Goal: Answer question/provide support: Share knowledge or assist other users

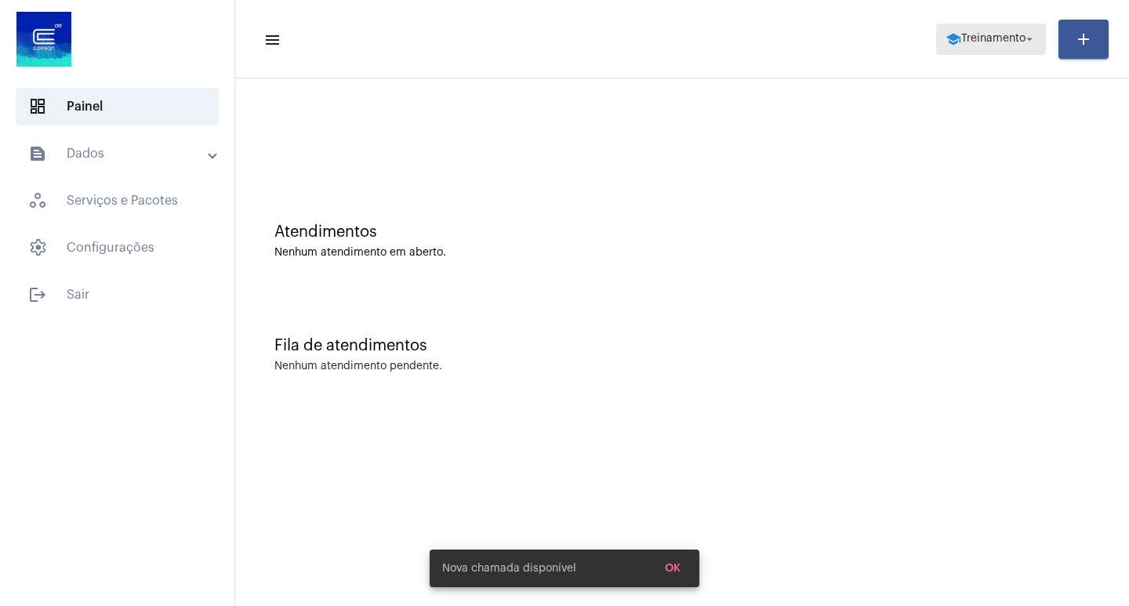
click at [999, 42] on span "Treinamento" at bounding box center [994, 39] width 64 height 11
click at [976, 53] on span "help Treinamento arrow_drop_down" at bounding box center [991, 38] width 91 height 28
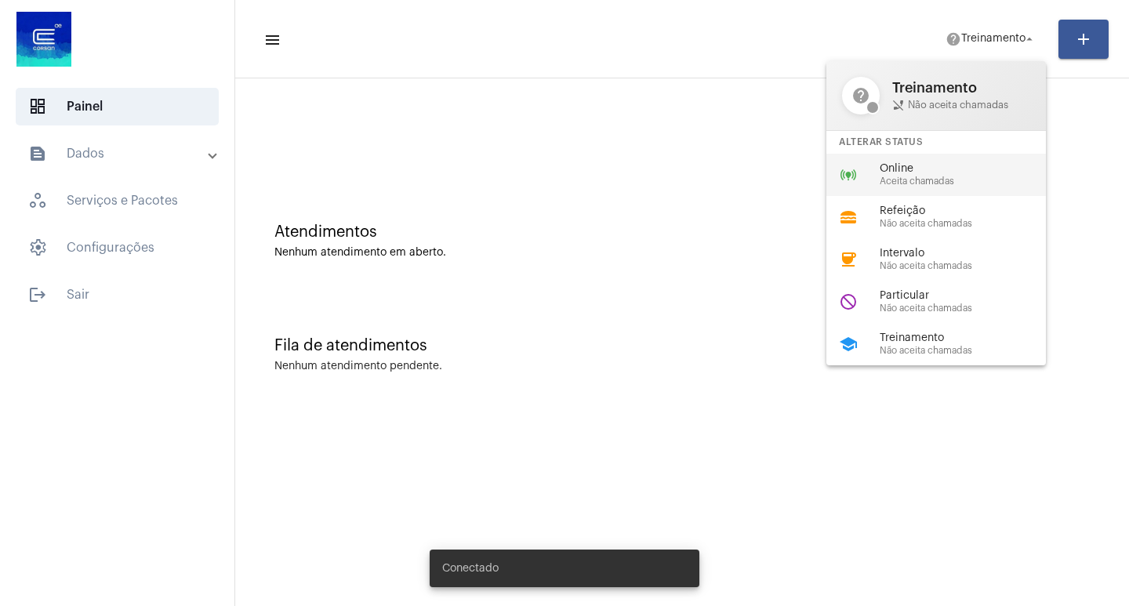
click at [946, 167] on span "Online" at bounding box center [969, 169] width 179 height 12
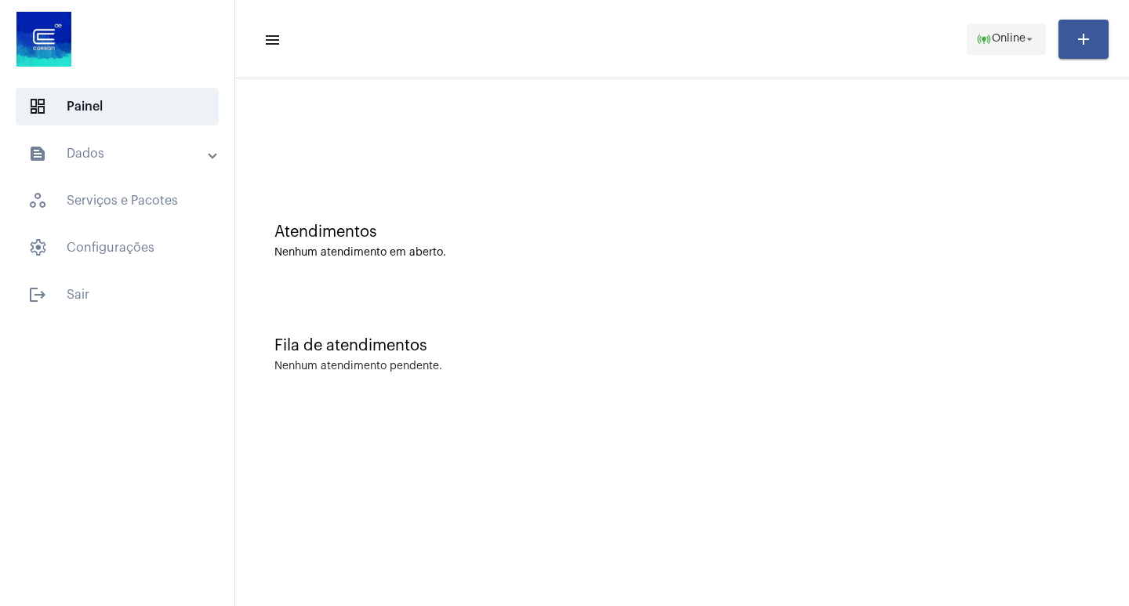
click at [1010, 45] on span "online_prediction Online arrow_drop_down" at bounding box center [1006, 38] width 60 height 28
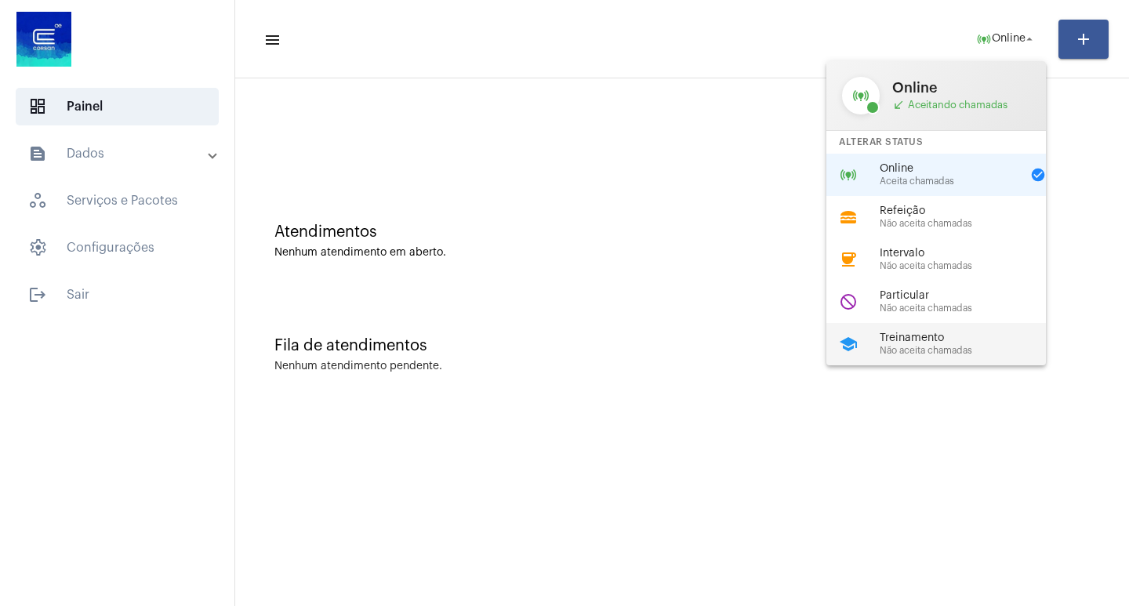
click at [933, 340] on span "Treinamento" at bounding box center [969, 339] width 179 height 12
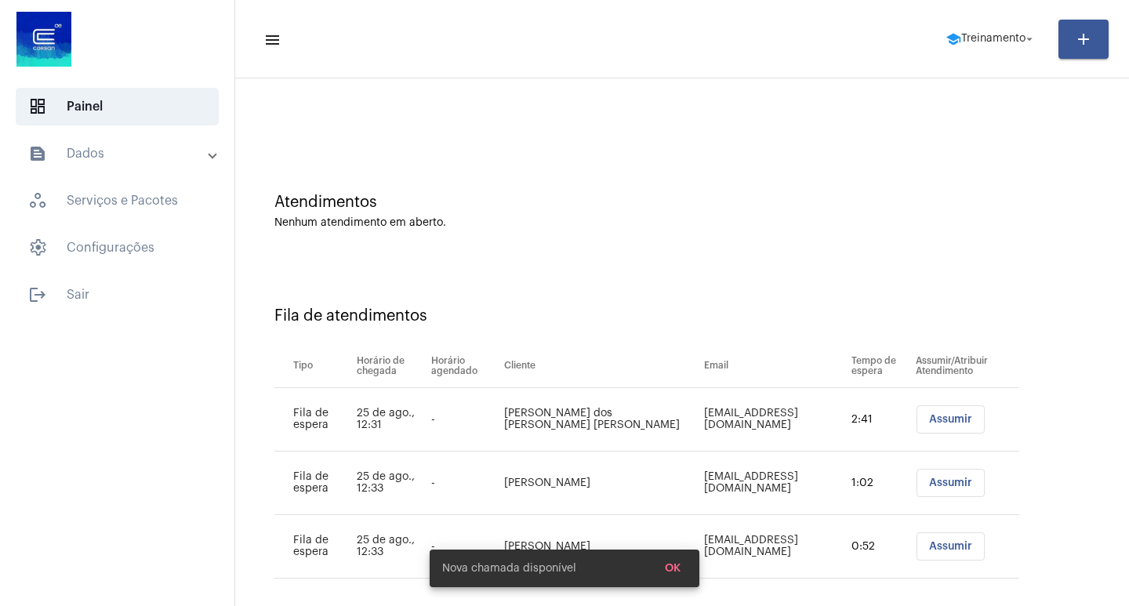
scroll to position [45, 0]
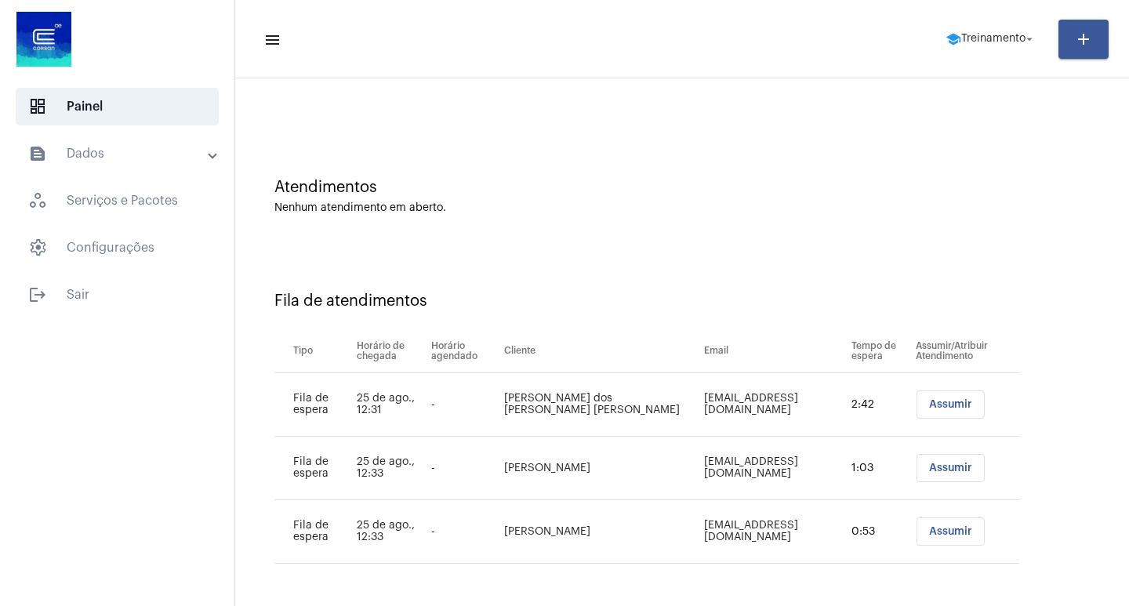
click at [936, 393] on button "Assumir" at bounding box center [951, 405] width 68 height 28
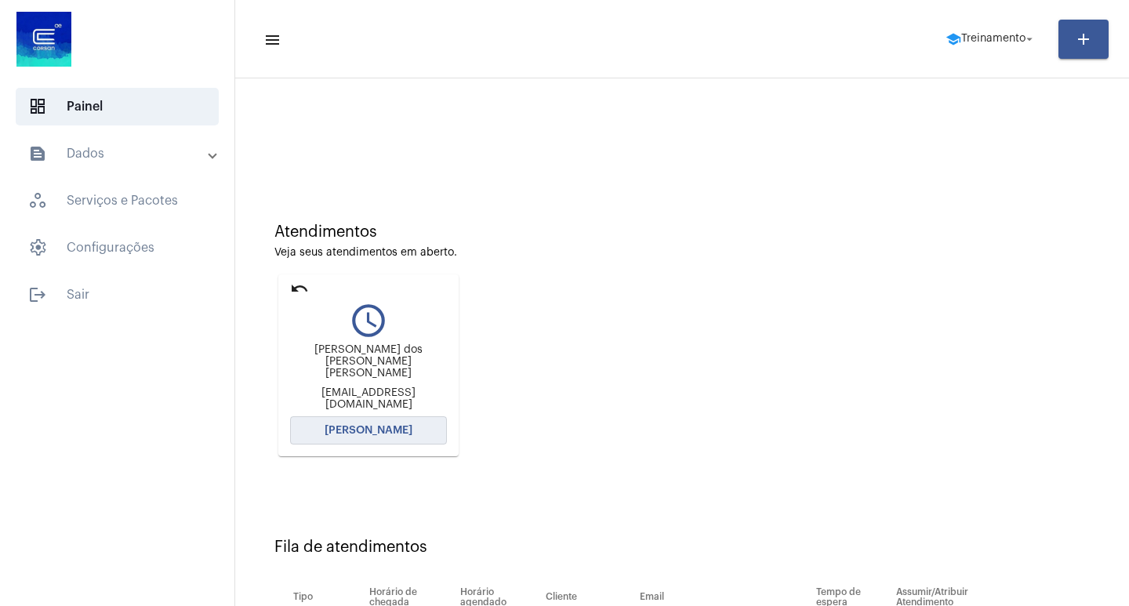
click at [373, 434] on span "Abrir Chamada" at bounding box center [369, 430] width 88 height 11
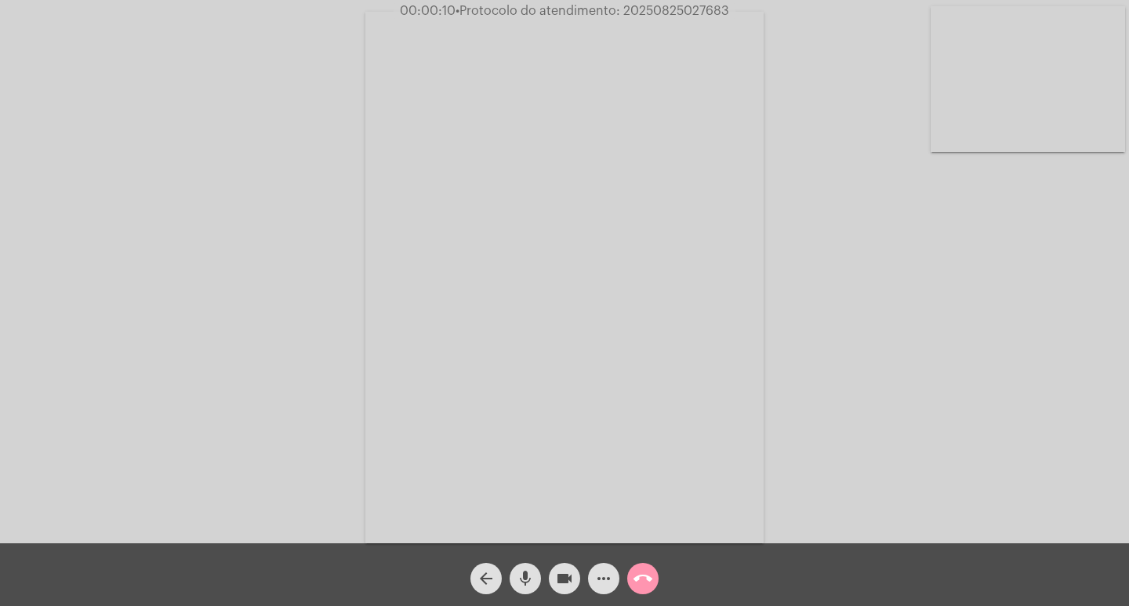
click at [881, 392] on div "Acessando Câmera e Microfone..." at bounding box center [565, 276] width 1126 height 544
click at [611, 576] on mat-icon "more_horiz" at bounding box center [603, 578] width 19 height 19
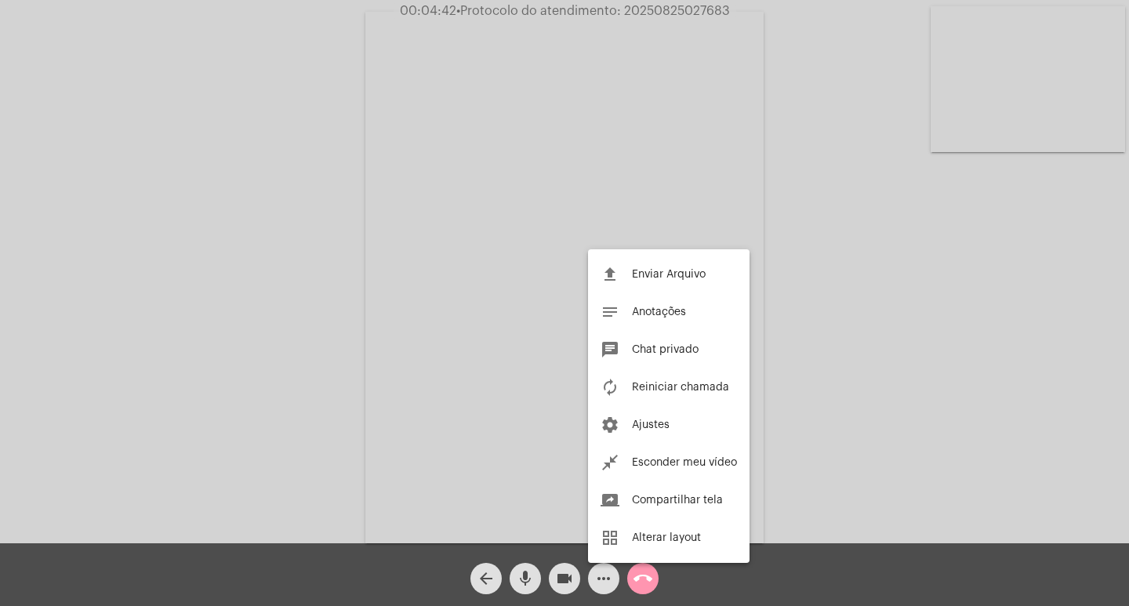
click at [501, 130] on div at bounding box center [564, 303] width 1129 height 606
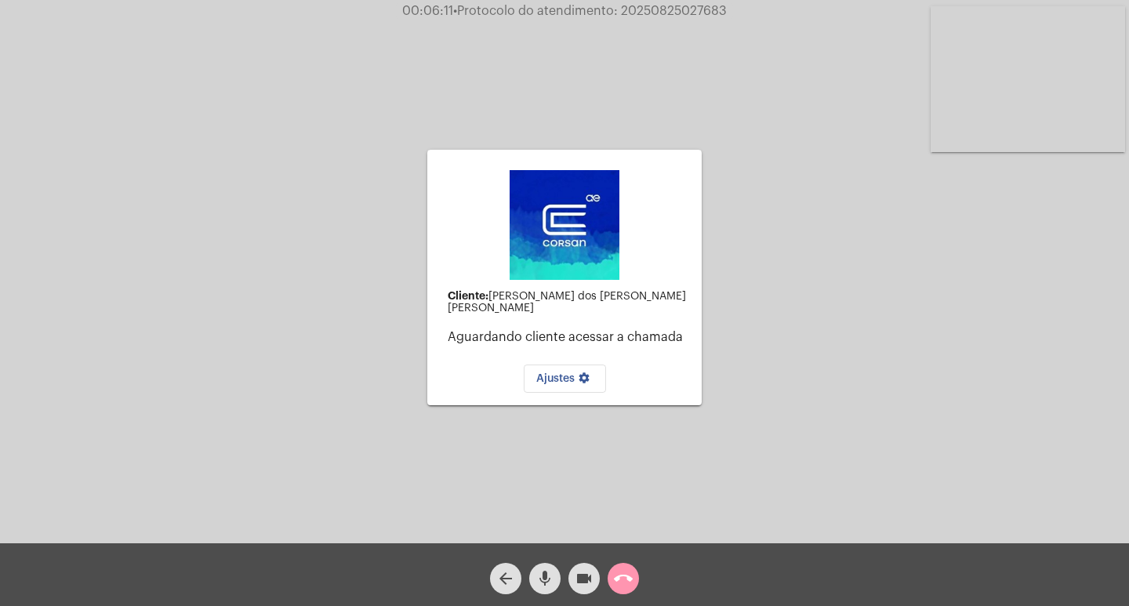
click at [653, 6] on span "• Protocolo do atendimento: 20250825027683" at bounding box center [590, 11] width 274 height 13
copy span "20250825027683"
click at [637, 571] on button "call_end" at bounding box center [623, 578] width 31 height 31
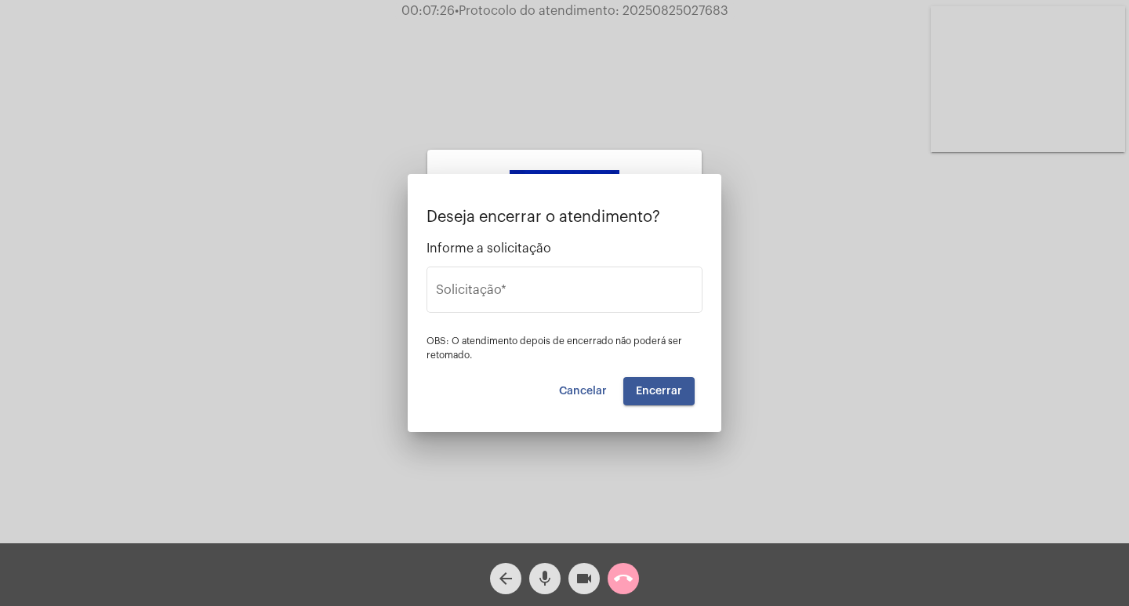
click at [632, 576] on div at bounding box center [564, 303] width 1129 height 606
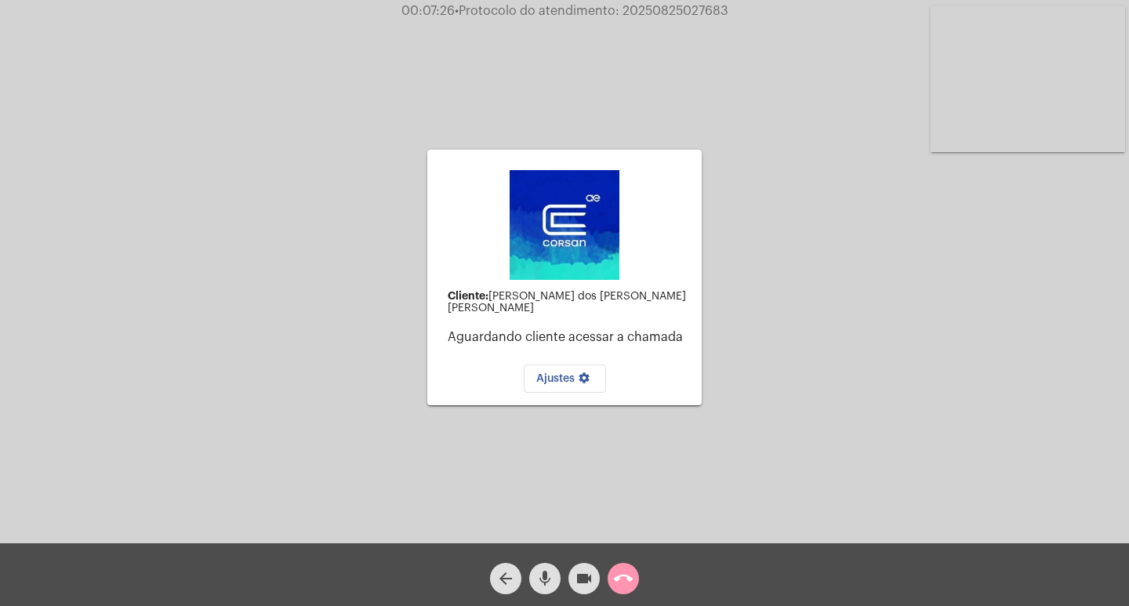
click at [601, 583] on div "videocam" at bounding box center [584, 574] width 39 height 39
click at [589, 582] on mat-icon "videocam_off" at bounding box center [584, 578] width 19 height 19
click at [631, 576] on mat-icon "call_end" at bounding box center [623, 578] width 19 height 19
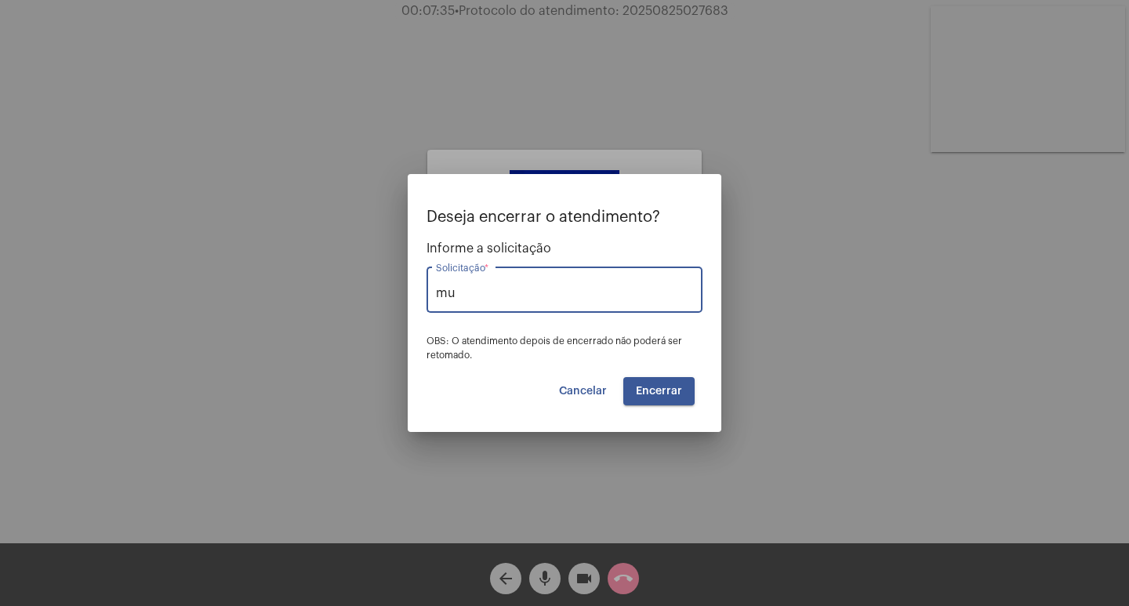
type input "m"
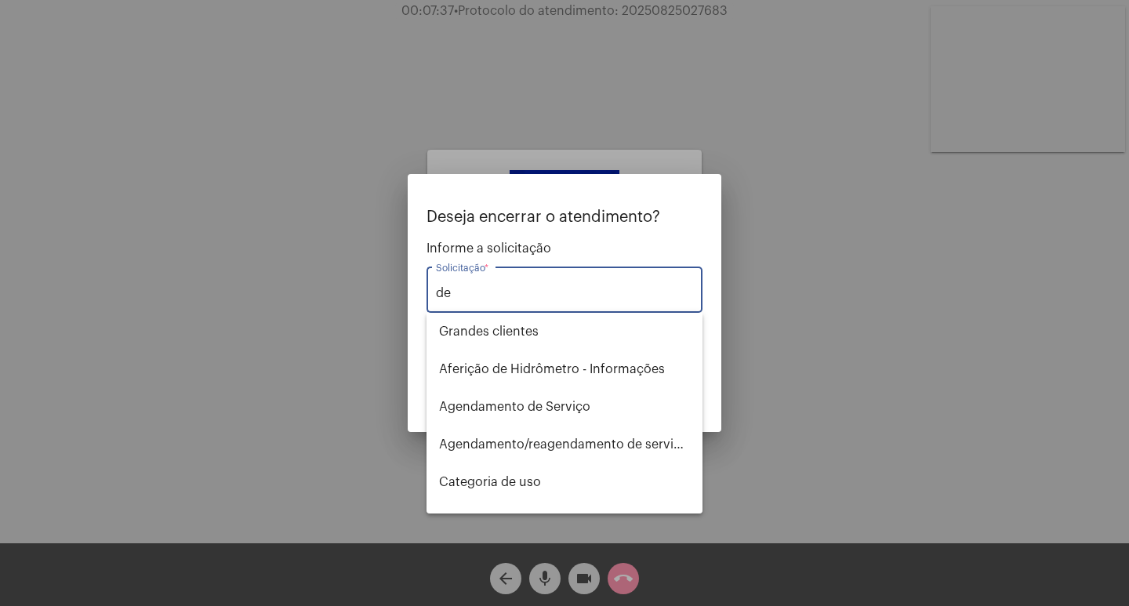
type input "d"
type input "r"
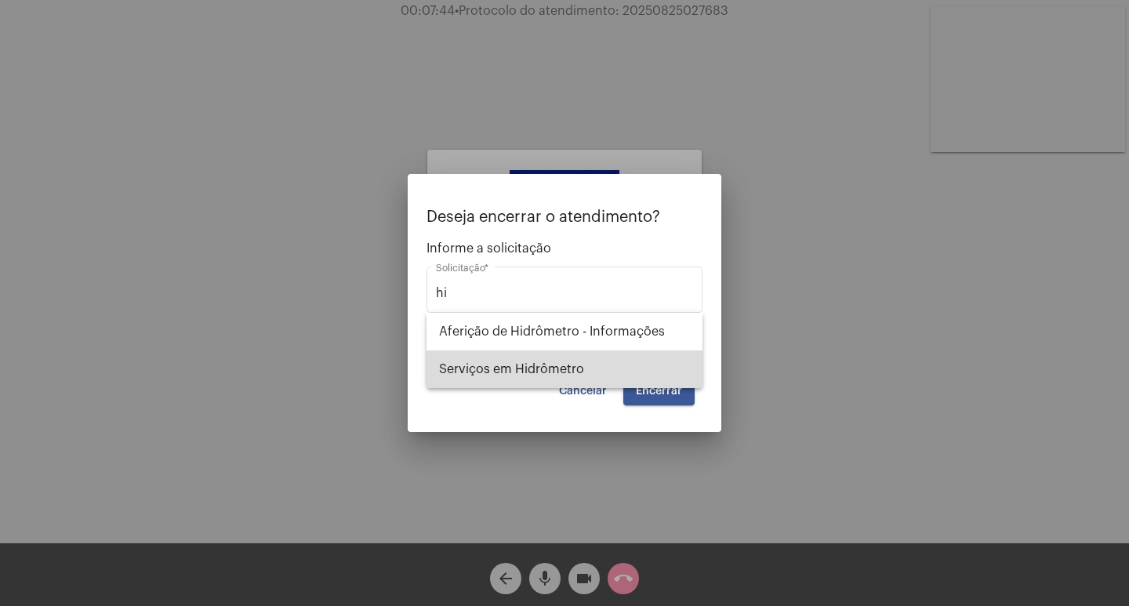
click at [574, 365] on span "Serviços em Hidrômetro" at bounding box center [564, 370] width 251 height 38
type input "Serviços em Hidrômetro"
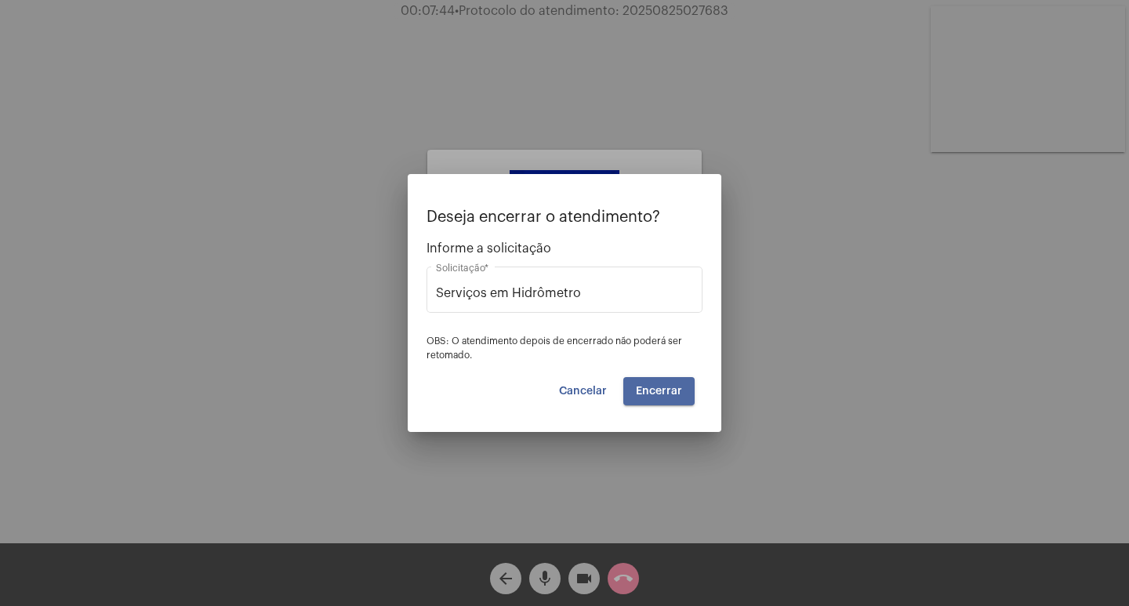
click at [665, 387] on span "Encerrar" at bounding box center [659, 391] width 46 height 11
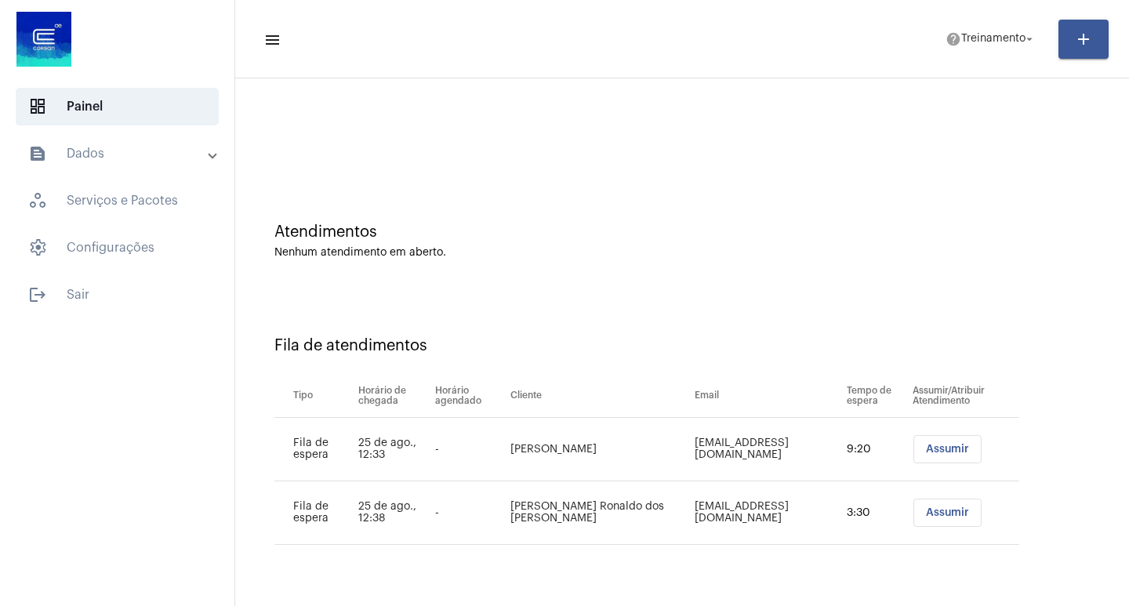
click at [943, 448] on span "Assumir" at bounding box center [947, 449] width 43 height 11
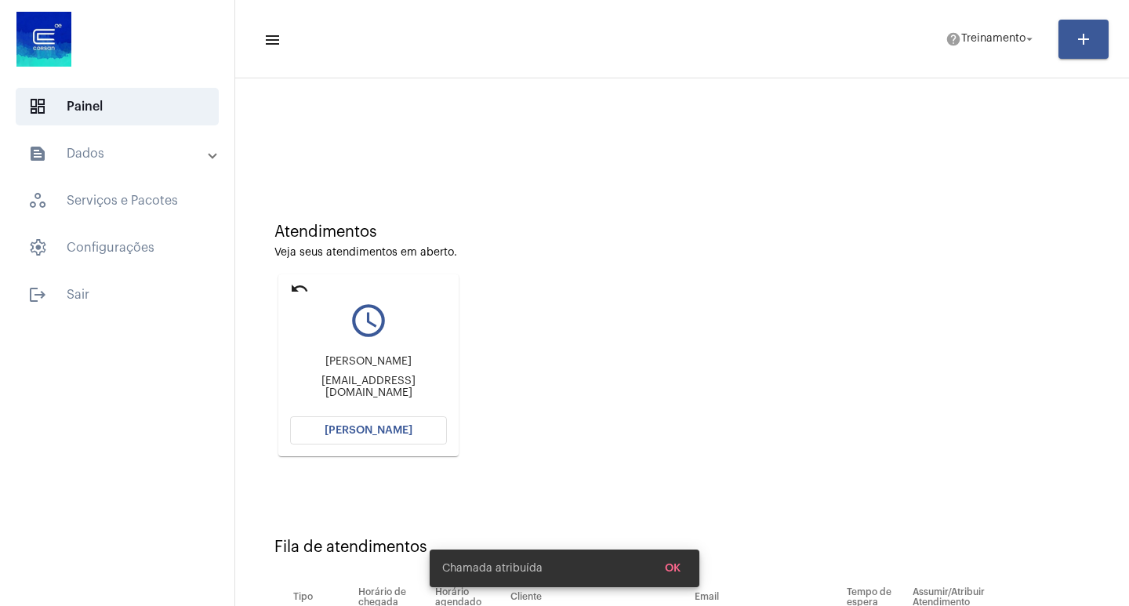
click at [378, 440] on button "Abrir Chamada" at bounding box center [368, 430] width 157 height 28
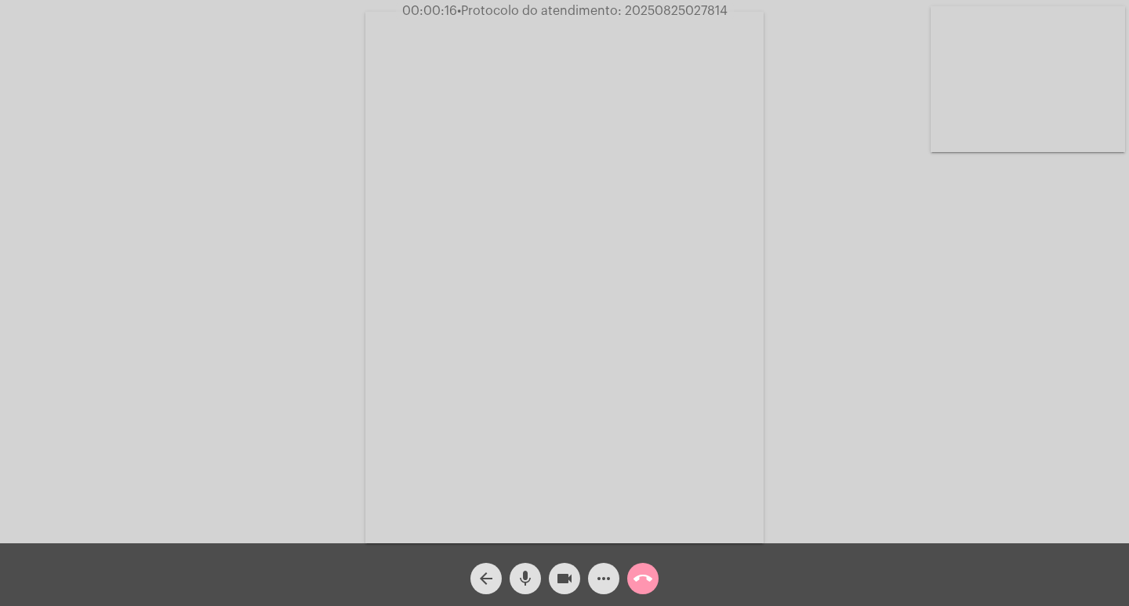
click at [963, 289] on div "Acessando Câmera e Microfone..." at bounding box center [565, 276] width 1126 height 544
click at [605, 589] on span "more_horiz" at bounding box center [603, 578] width 19 height 31
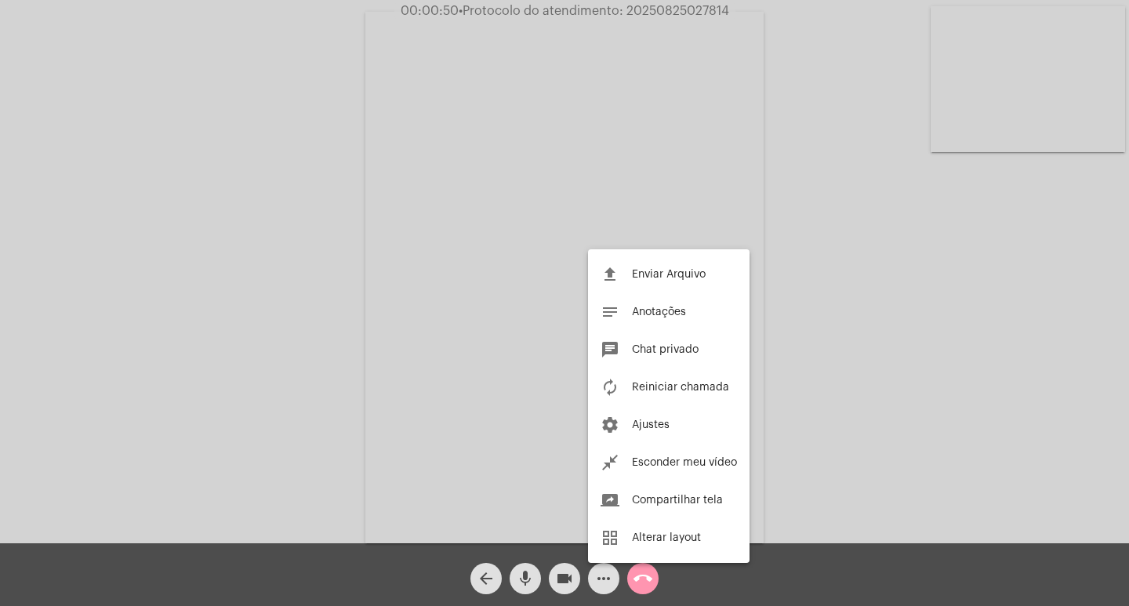
click at [801, 293] on div at bounding box center [564, 303] width 1129 height 606
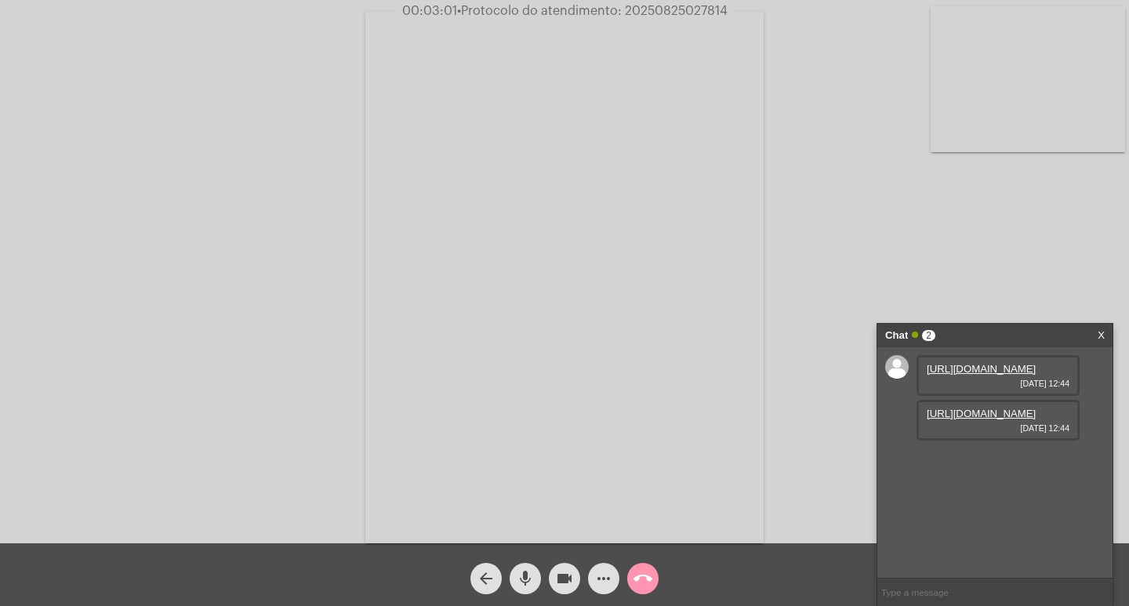
click at [646, 583] on mat-icon "call_end" at bounding box center [643, 578] width 19 height 19
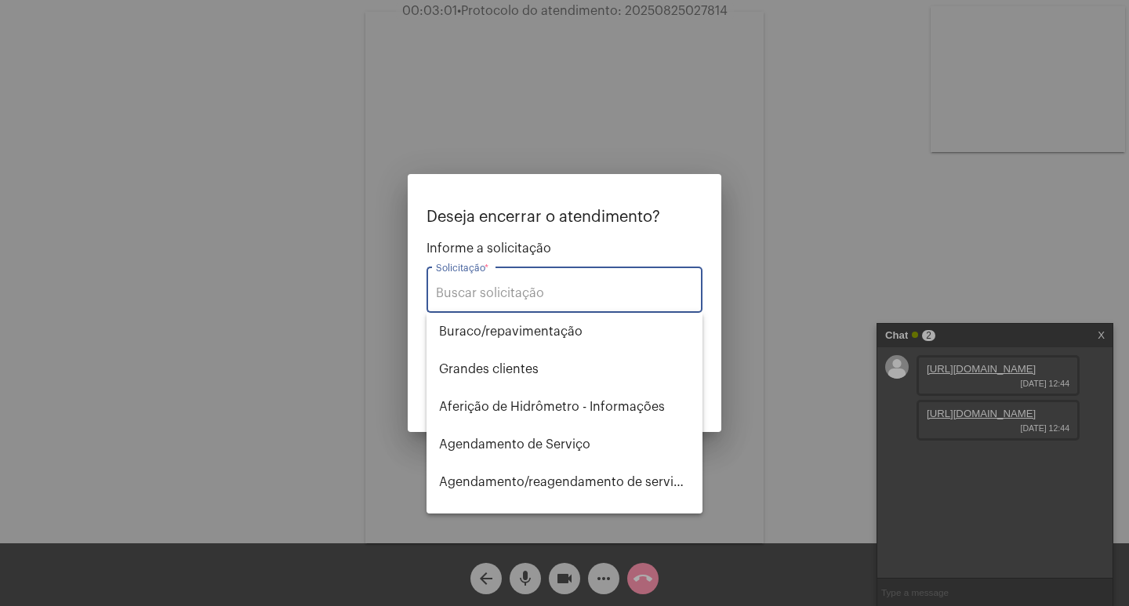
click at [528, 295] on input "Solicitação *" at bounding box center [564, 293] width 257 height 14
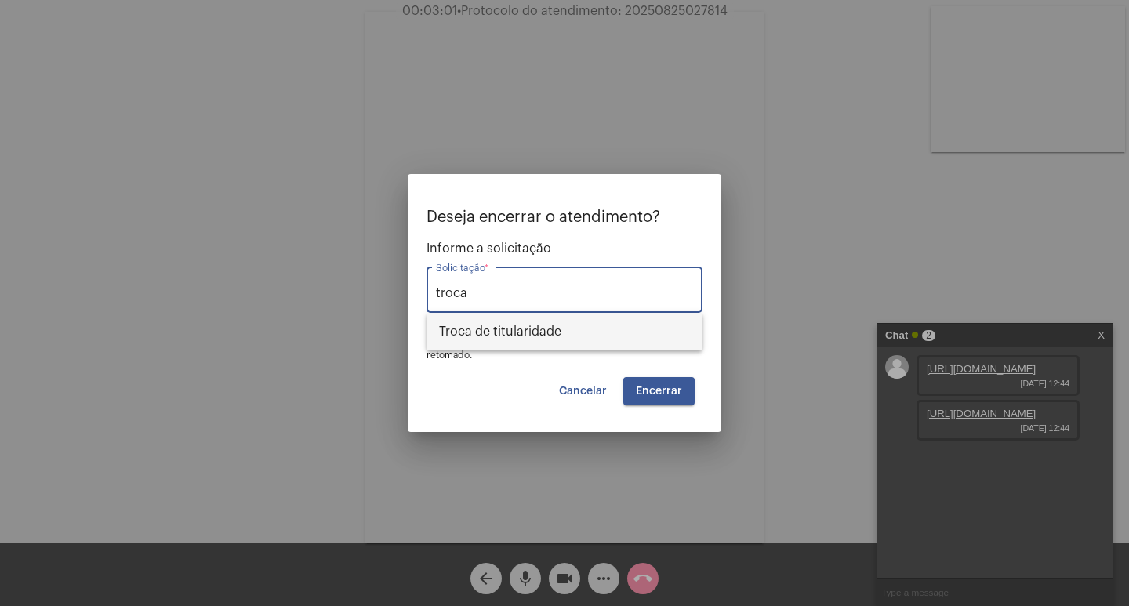
click at [525, 329] on span "Troca de titularidade" at bounding box center [564, 332] width 251 height 38
click at [679, 386] on span "Encerrar" at bounding box center [659, 391] width 46 height 11
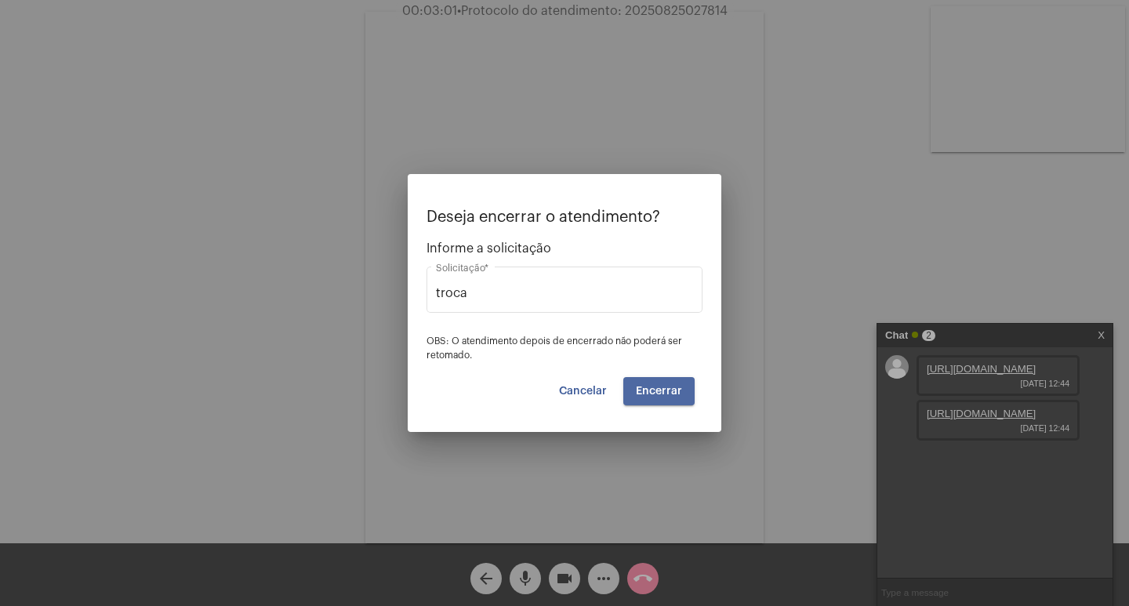
type input "Troca de titularidade"
click at [662, 384] on button "Encerrar" at bounding box center [658, 391] width 71 height 28
click at [657, 389] on span "Encerrar" at bounding box center [659, 391] width 46 height 11
click at [667, 392] on span "Encerrar" at bounding box center [659, 391] width 46 height 11
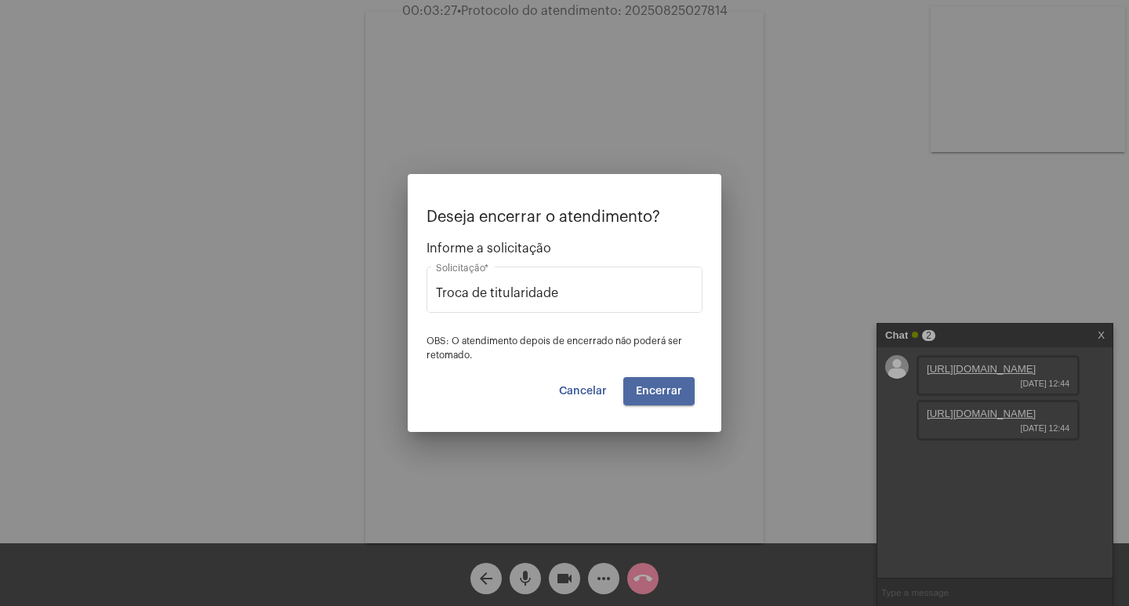
click at [667, 392] on span "Encerrar" at bounding box center [659, 391] width 46 height 11
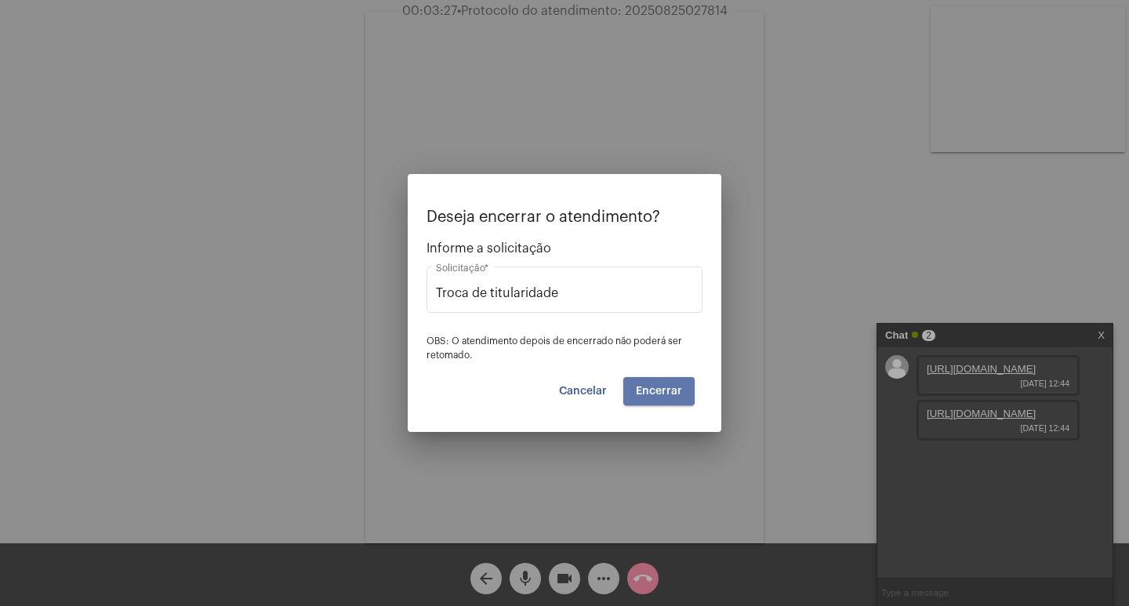
click at [667, 392] on span "Encerrar" at bounding box center [659, 391] width 46 height 11
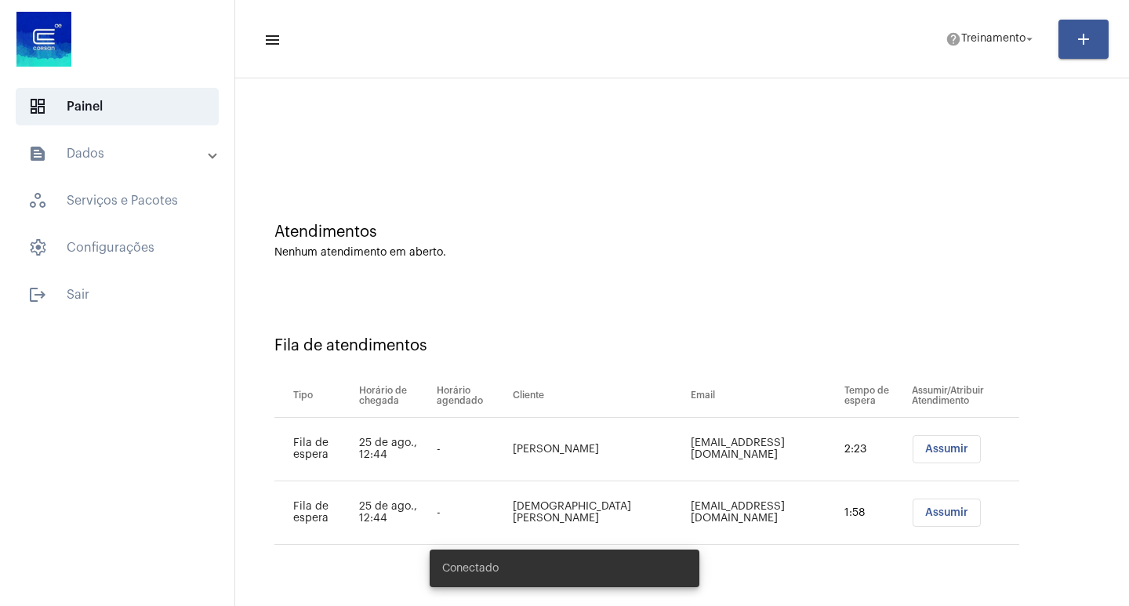
click at [939, 449] on span "Assumir" at bounding box center [946, 449] width 43 height 11
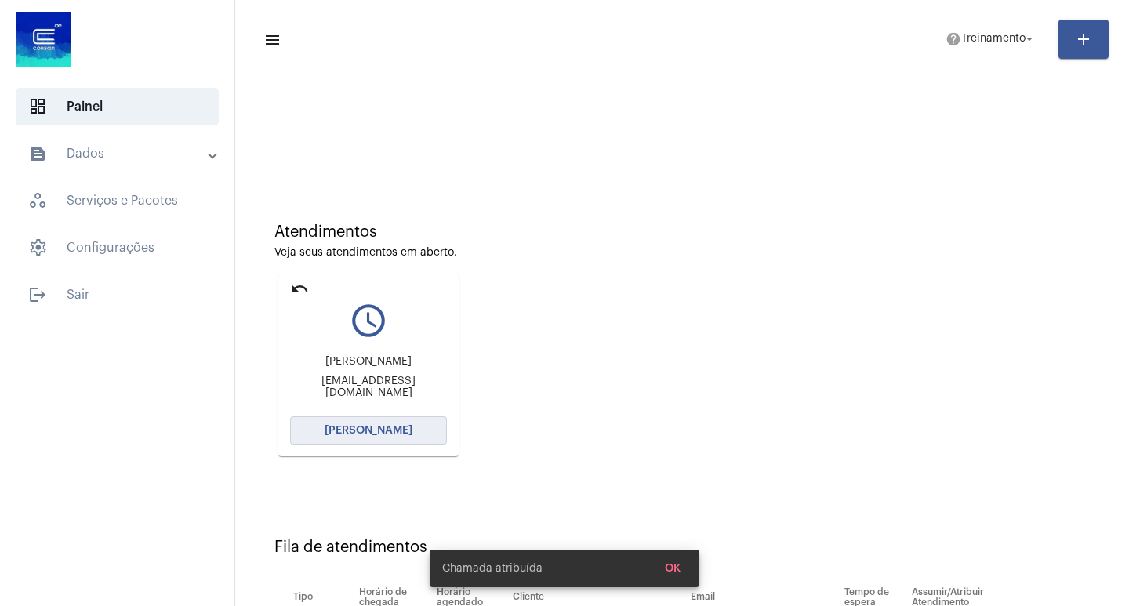
click at [372, 437] on button "Abrir Chamada" at bounding box center [368, 430] width 157 height 28
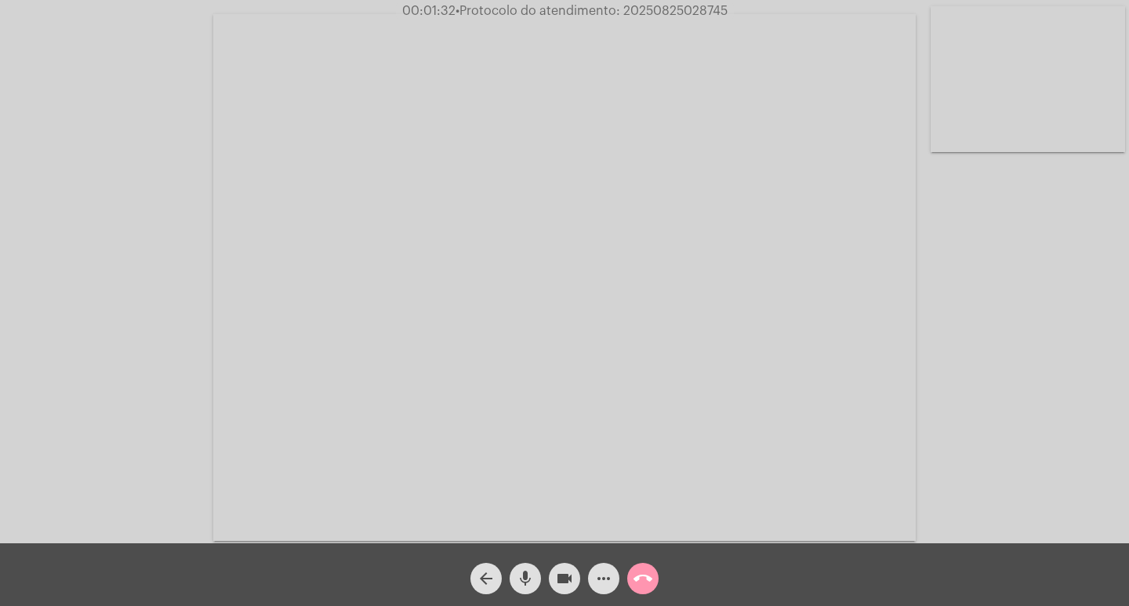
click at [616, 574] on button "more_horiz" at bounding box center [603, 578] width 31 height 31
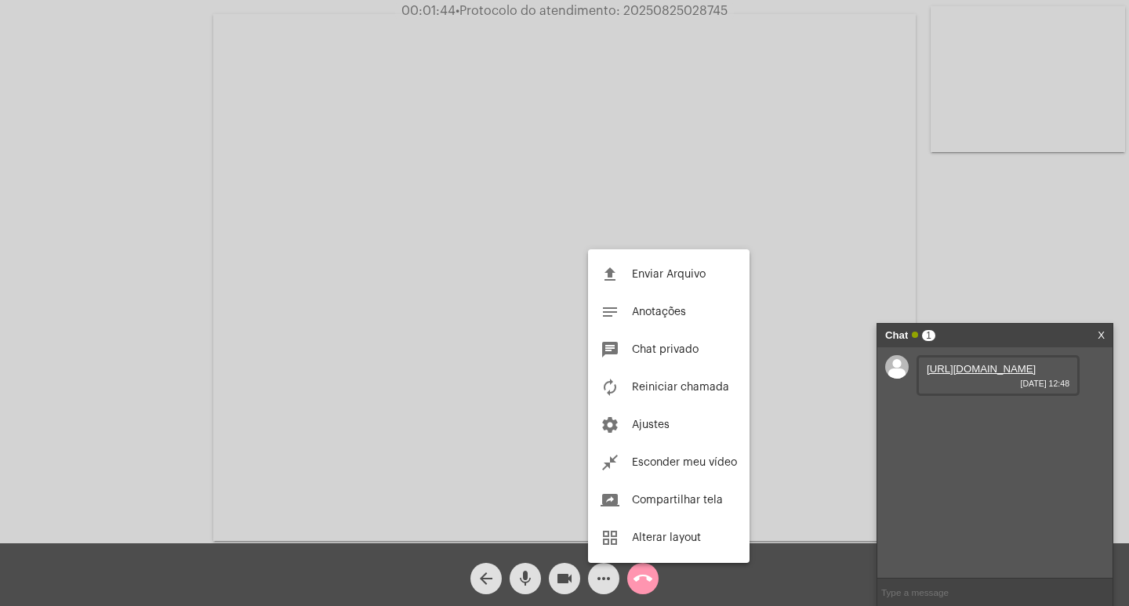
click at [986, 379] on div at bounding box center [564, 303] width 1129 height 606
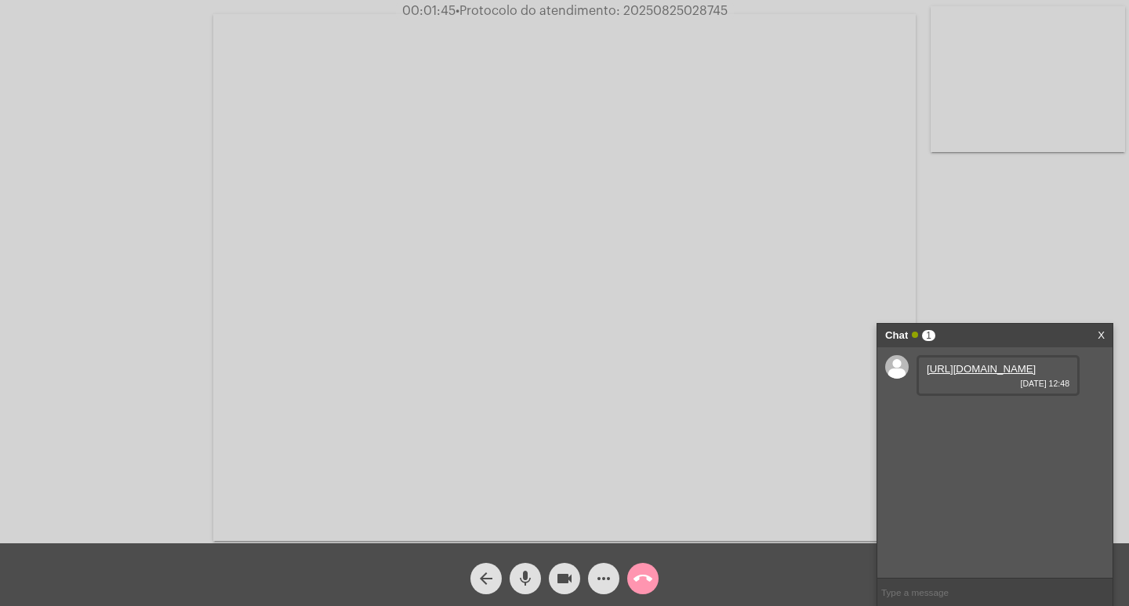
click at [981, 375] on link "https://neft-transfer-bucket.s3.amazonaws.com/temp-e8cdb4f1-ed30-bc5d-54f9-4d4f…" at bounding box center [981, 369] width 109 height 12
click at [608, 335] on video at bounding box center [564, 277] width 703 height 527
click at [416, 285] on video at bounding box center [286, 275] width 541 height 405
click at [968, 329] on div "Chat 1" at bounding box center [978, 336] width 187 height 24
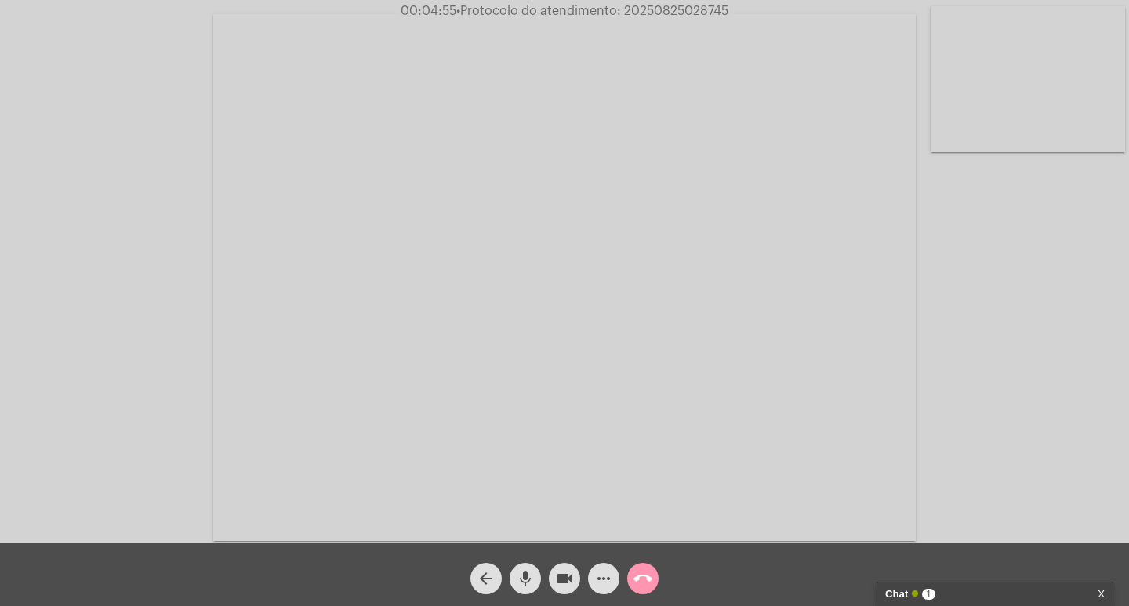
click at [0, 289] on div "Acessando Câmera e Microfone..." at bounding box center [564, 272] width 1129 height 544
click at [39, 274] on div "Acessando Câmera e Microfone..." at bounding box center [565, 276] width 1126 height 544
click at [675, 7] on span "• Protocolo do atendimento: 20250825028745" at bounding box center [592, 11] width 272 height 13
copy span "20250825028745"
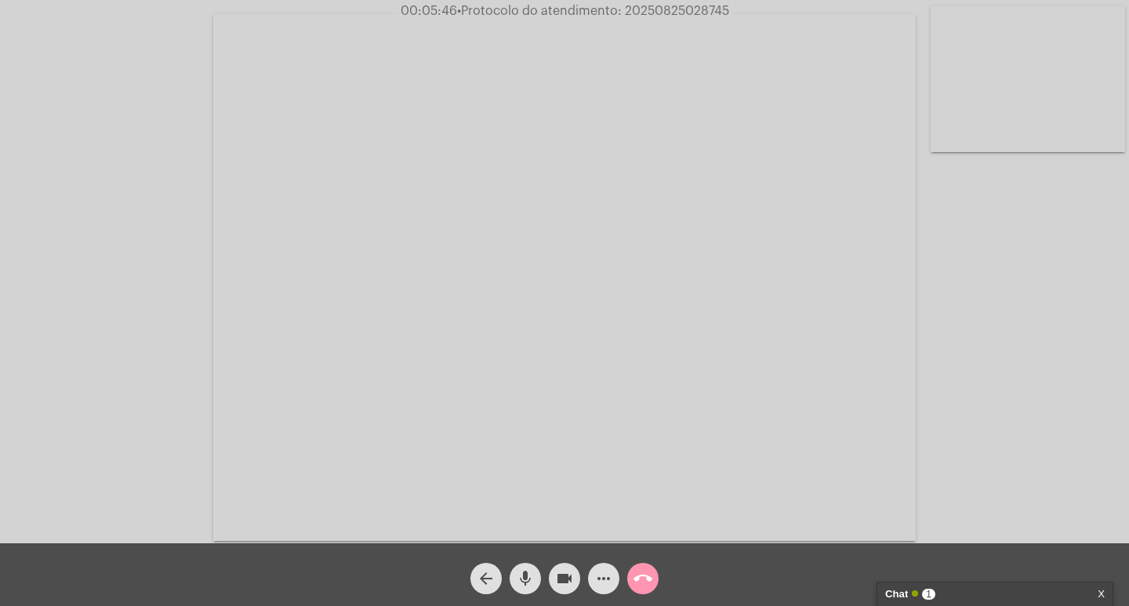
click at [639, 583] on mat-icon "call_end" at bounding box center [643, 578] width 19 height 19
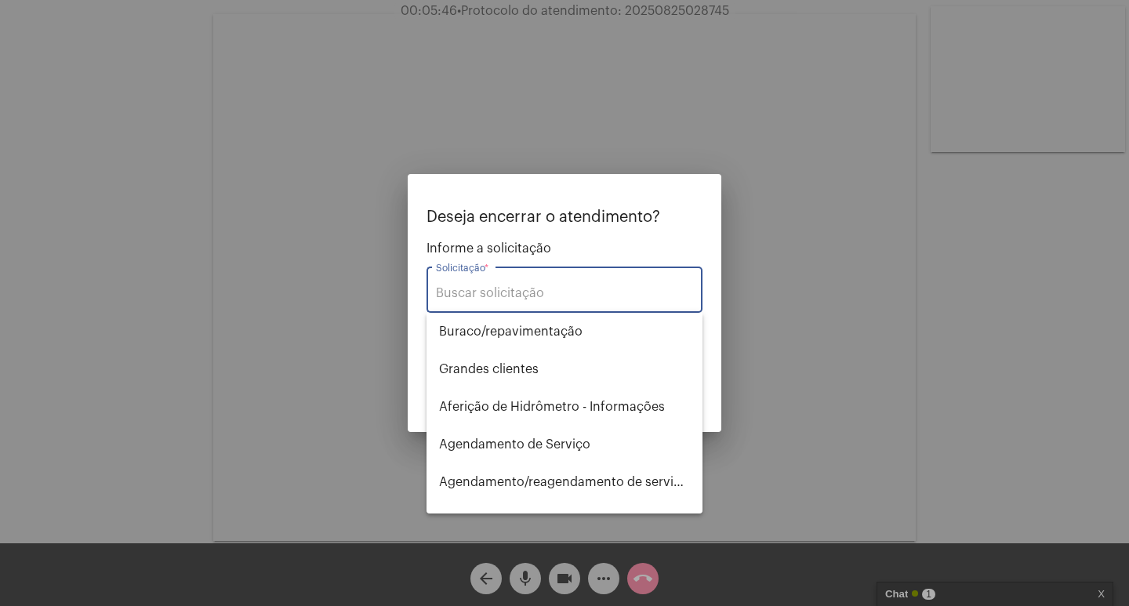
click at [575, 291] on input "Solicitação *" at bounding box center [564, 293] width 257 height 14
type input "c"
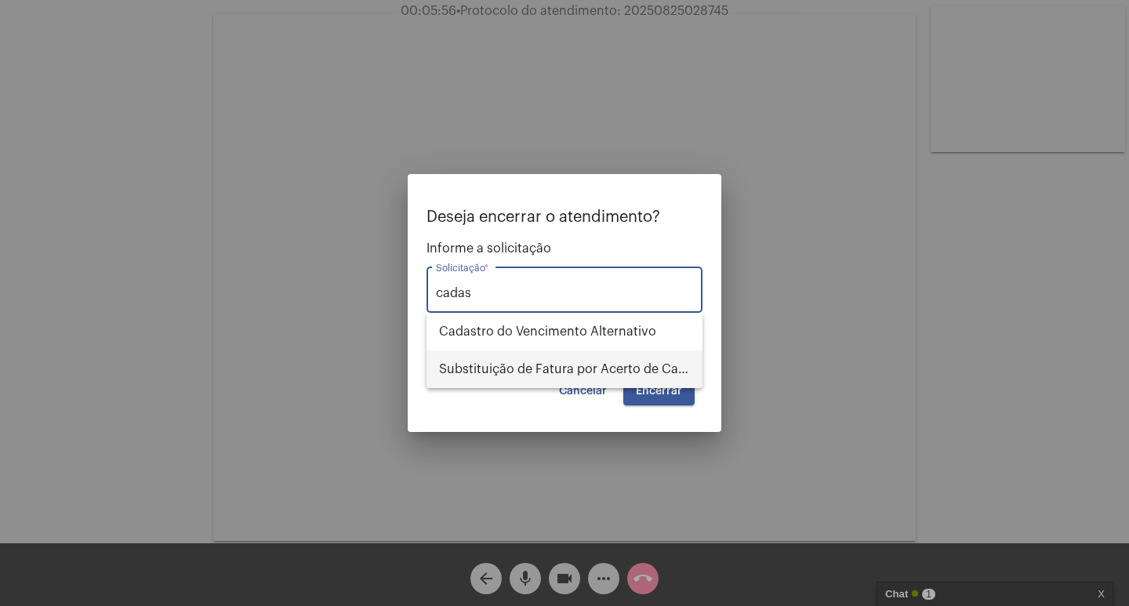
click at [548, 370] on span "Substituição de Fatura por Acerto de Cadastro" at bounding box center [564, 370] width 251 height 38
type input "Substituição de Fatura por Acerto de Cadastro"
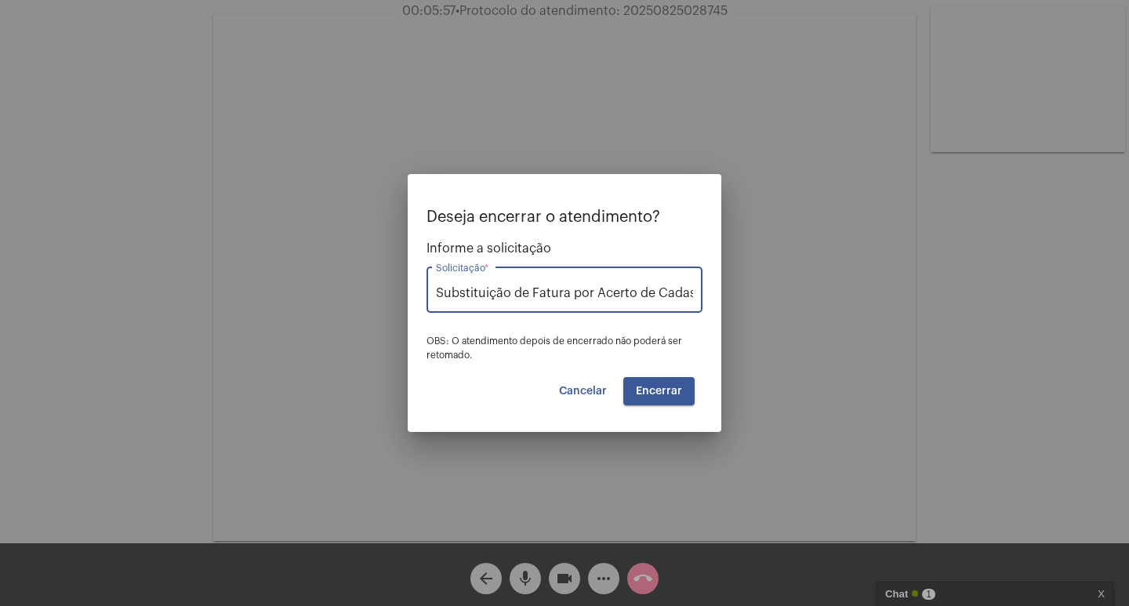
scroll to position [0, 16]
click at [652, 387] on span "Encerrar" at bounding box center [659, 391] width 46 height 11
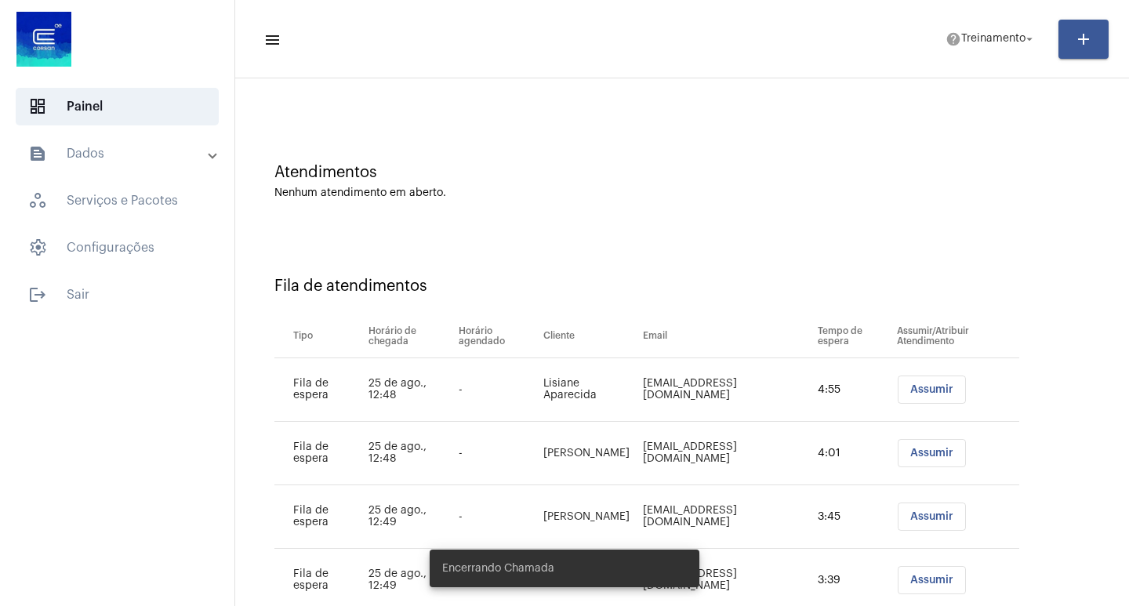
scroll to position [108, 0]
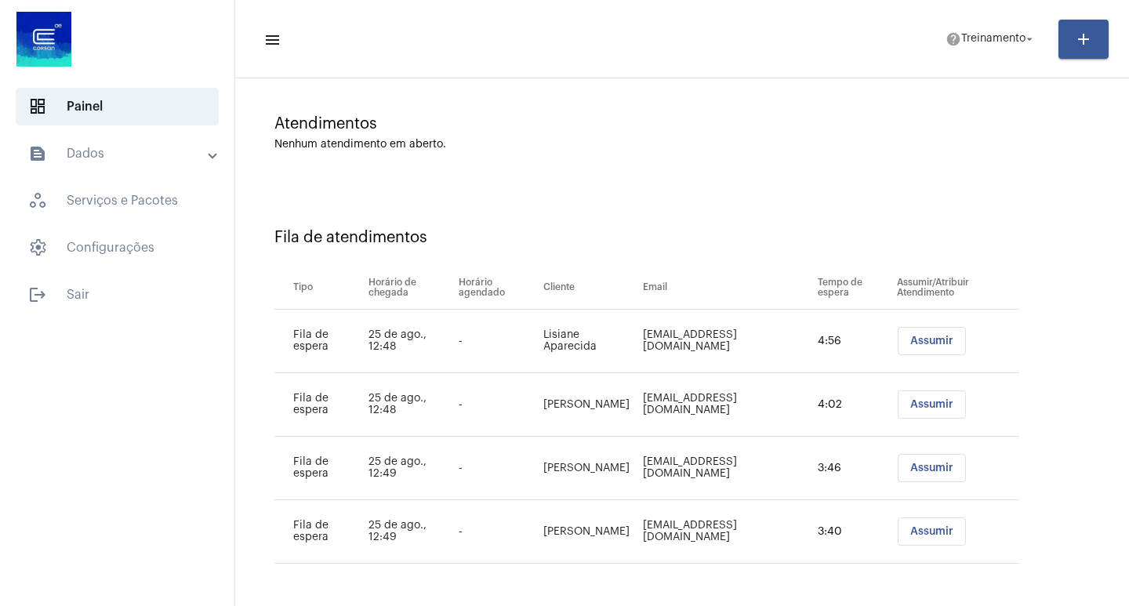
click at [911, 344] on span "Assumir" at bounding box center [932, 341] width 43 height 11
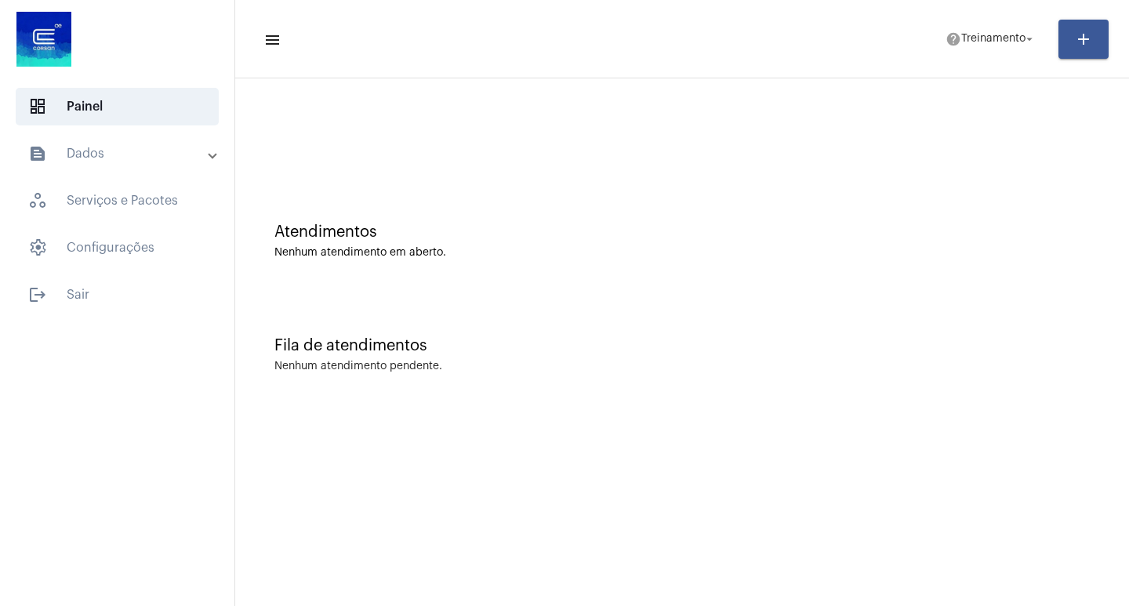
scroll to position [0, 0]
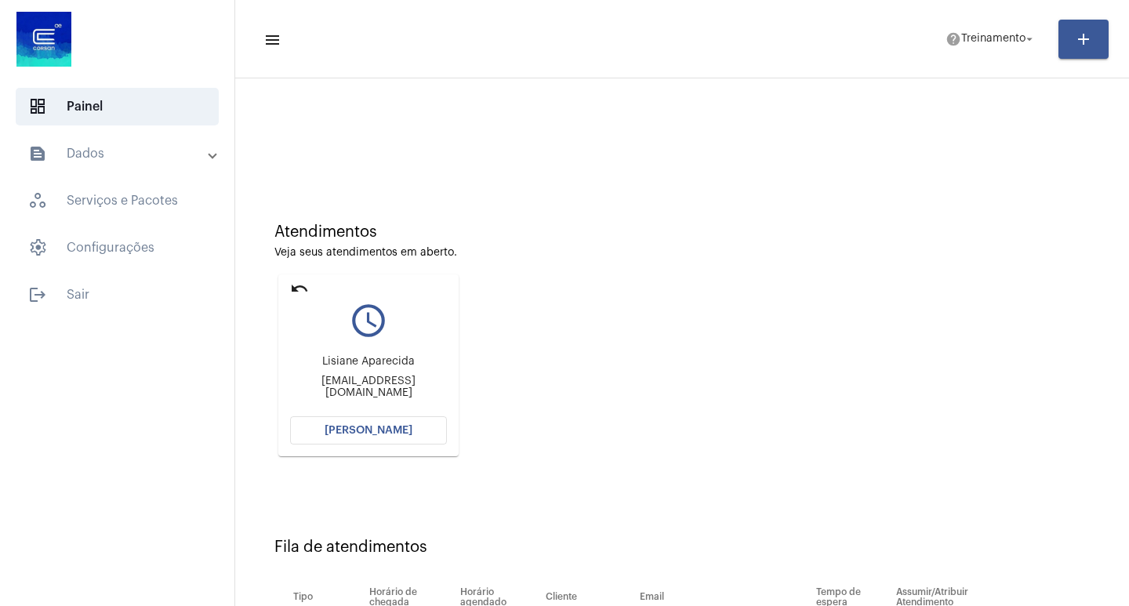
click at [362, 442] on button "Abrir Chamada" at bounding box center [368, 430] width 157 height 28
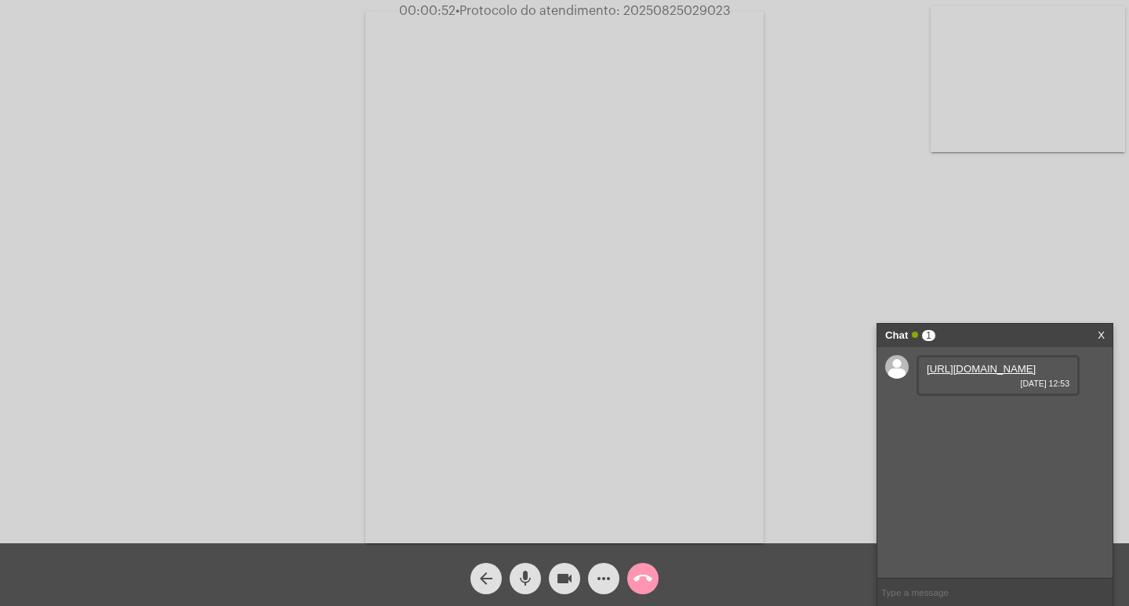
click at [978, 375] on link "https://neft-transfer-bucket.s3.amazonaws.com/temp-cc0ddaa6-1eae-2f94-6b42-ec82…" at bounding box center [981, 369] width 109 height 12
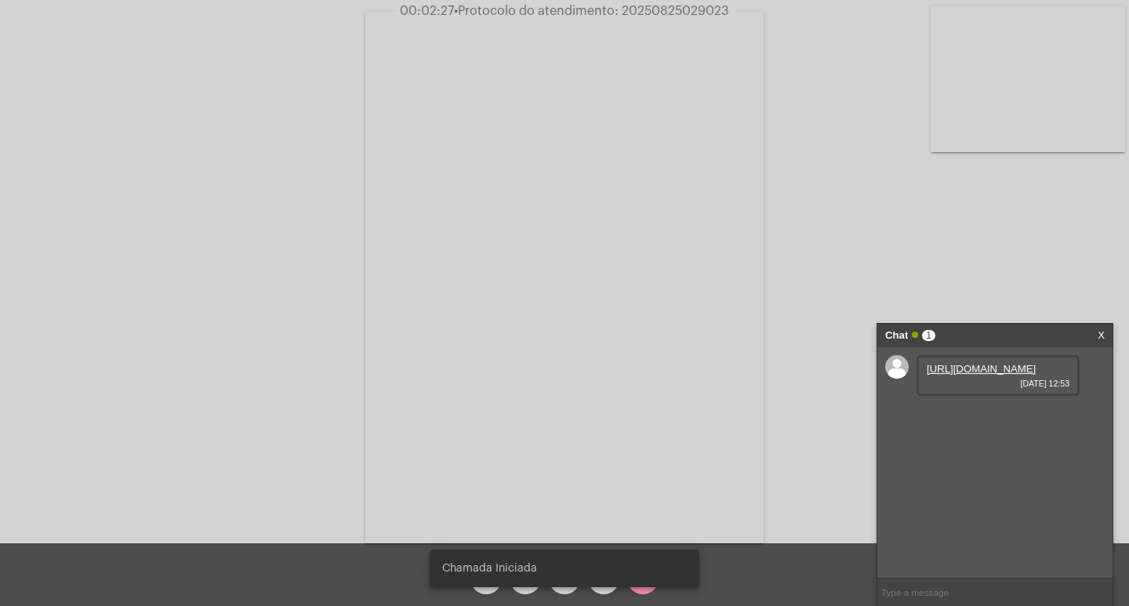
click at [629, 5] on span "• Protocolo do atendimento: 20250825029023" at bounding box center [591, 11] width 275 height 13
click at [631, 4] on span "00:02:27 • Protocolo do atendimento: 20250825029023" at bounding box center [565, 11] width 342 height 16
click at [641, 577] on snack-bar-container "Chamada Iniciada" at bounding box center [565, 569] width 270 height 38
click at [820, 484] on div "Acessando Câmera e Microfone..." at bounding box center [565, 276] width 1126 height 544
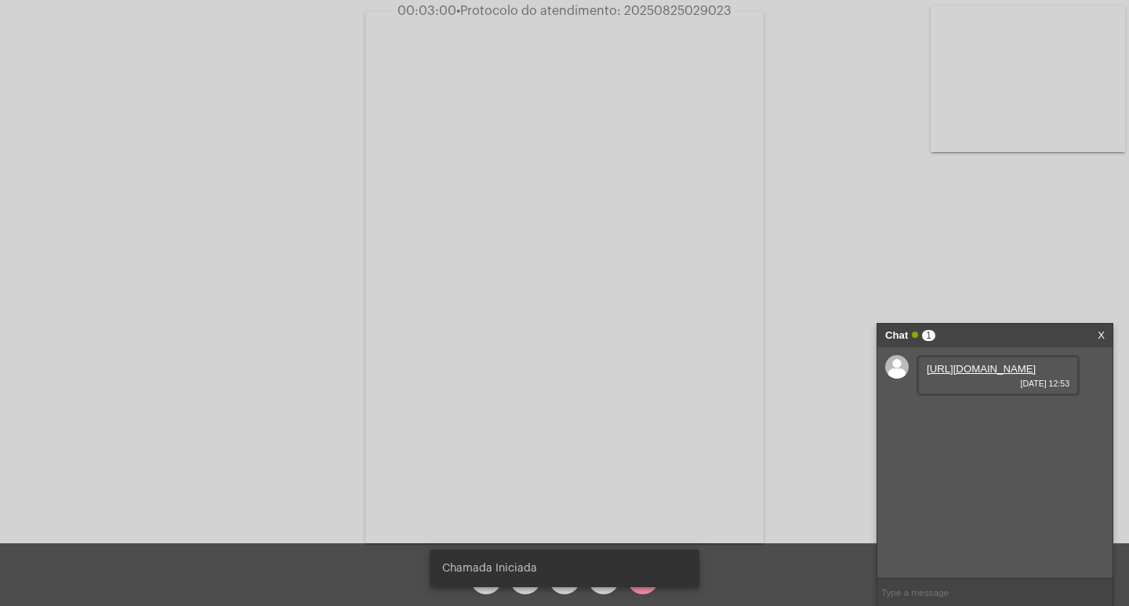
click at [1000, 338] on div "Chat 1" at bounding box center [978, 336] width 187 height 24
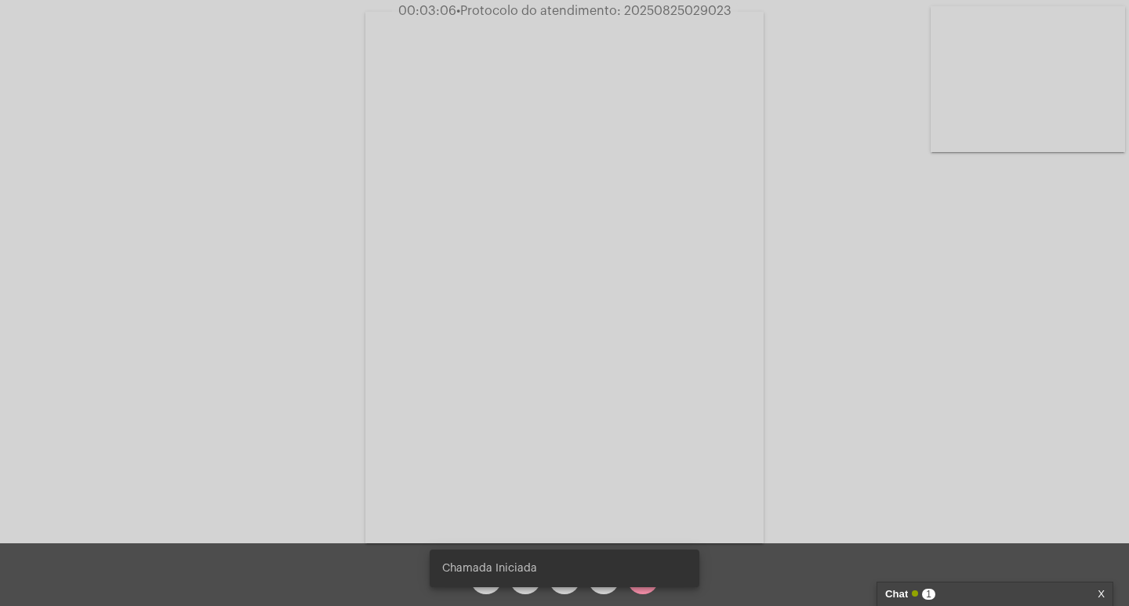
click at [638, 584] on snack-bar-container "Chamada Iniciada" at bounding box center [565, 569] width 270 height 38
click at [645, 580] on snack-bar-container "Chamada Iniciada" at bounding box center [565, 569] width 270 height 38
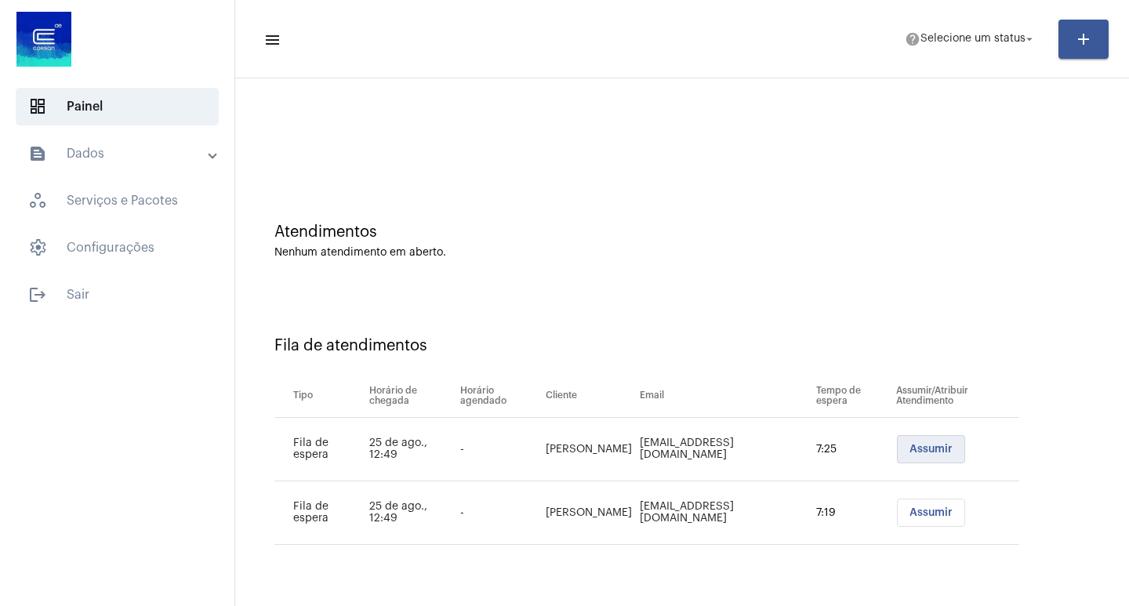
click at [926, 439] on button "Assumir" at bounding box center [931, 449] width 68 height 28
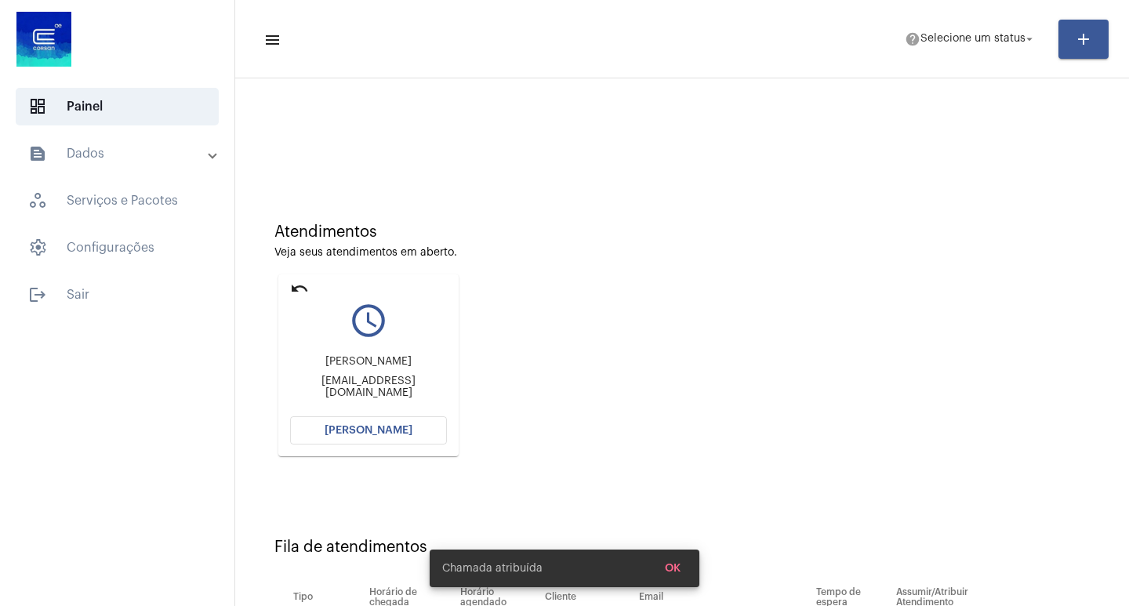
click at [376, 425] on span "Abrir Chamada" at bounding box center [369, 430] width 88 height 11
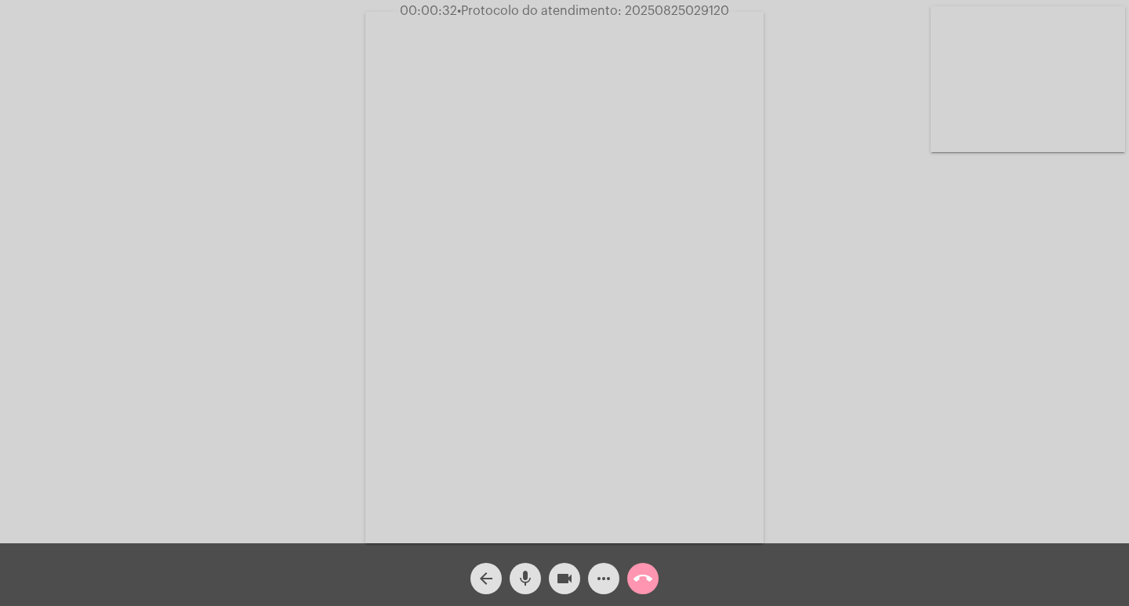
click at [282, 194] on div "Acessando Câmera e Microfone..." at bounding box center [565, 276] width 1126 height 544
click at [484, 587] on mat-icon "arrow_back" at bounding box center [486, 578] width 19 height 19
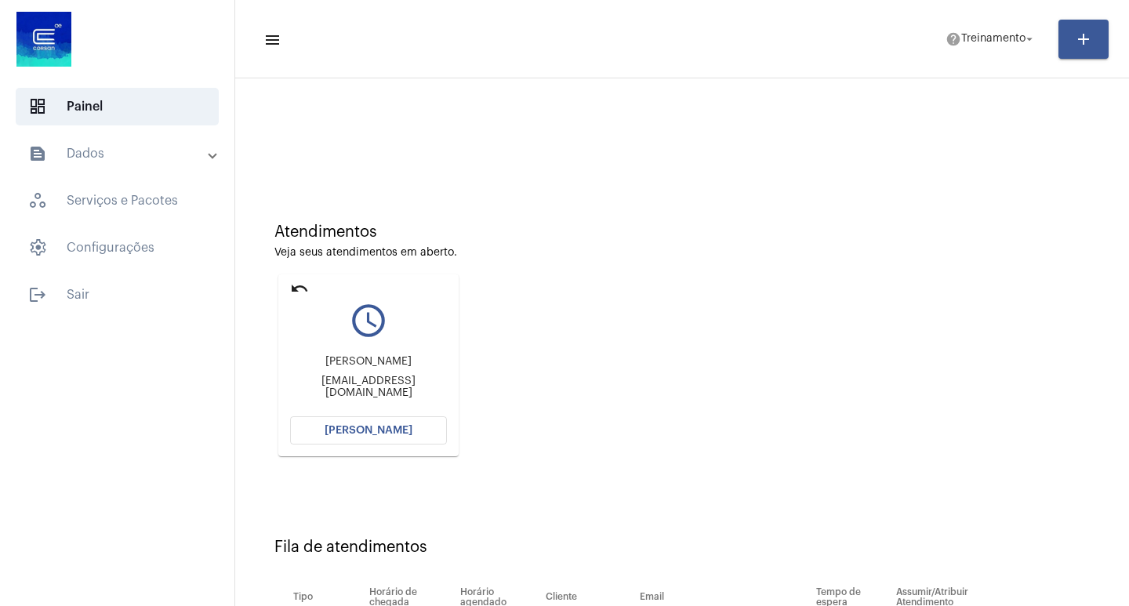
click at [364, 427] on span "Abrir Chamada" at bounding box center [369, 430] width 88 height 11
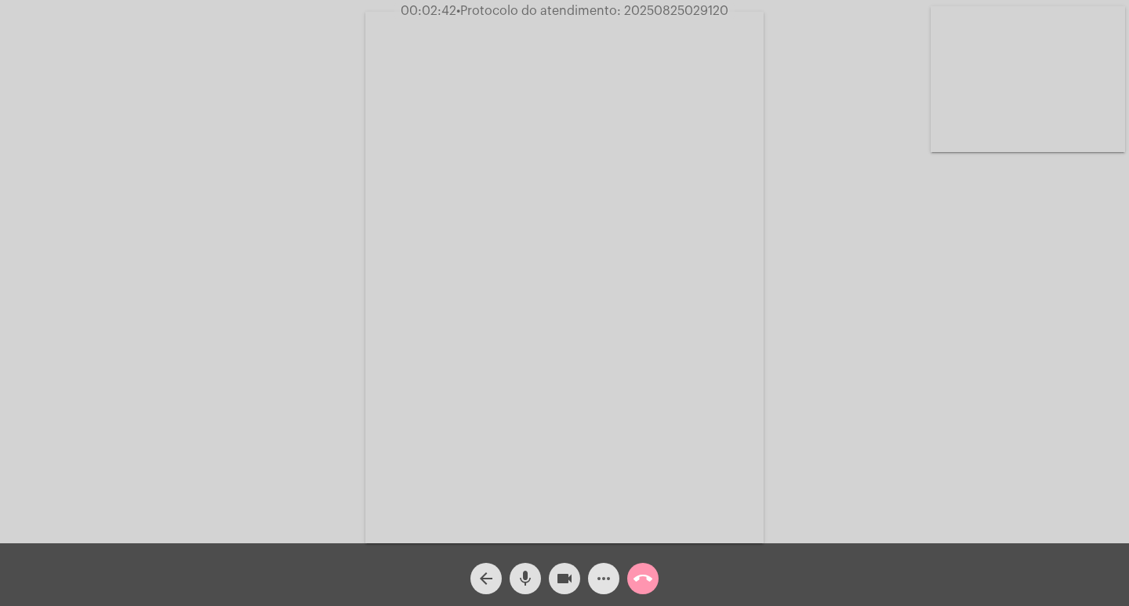
click at [611, 587] on mat-icon "more_horiz" at bounding box center [603, 578] width 19 height 19
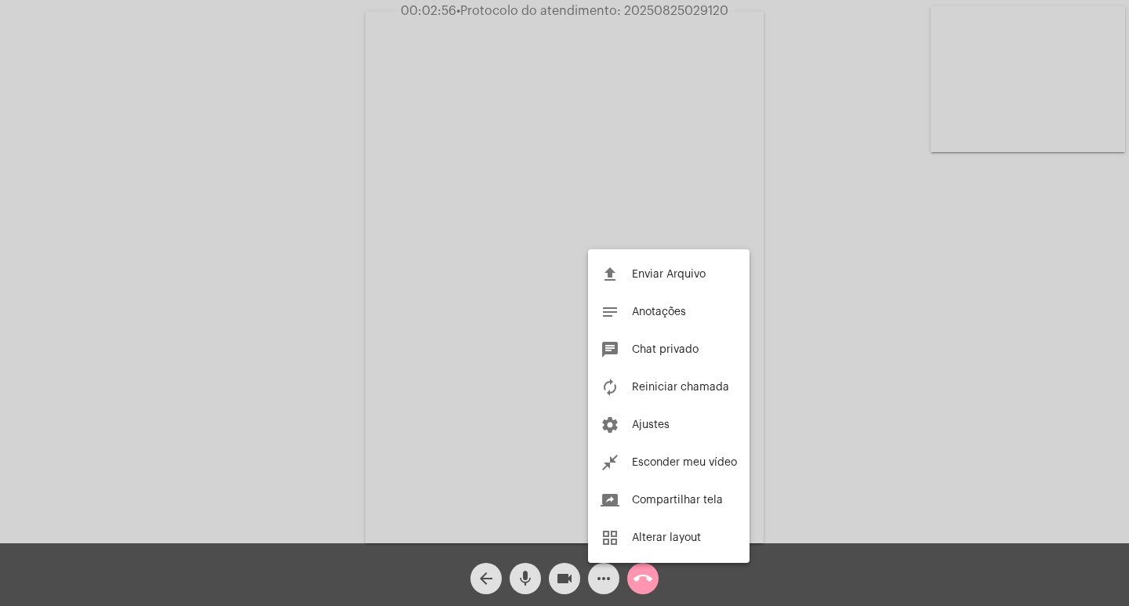
click at [300, 401] on div at bounding box center [564, 303] width 1129 height 606
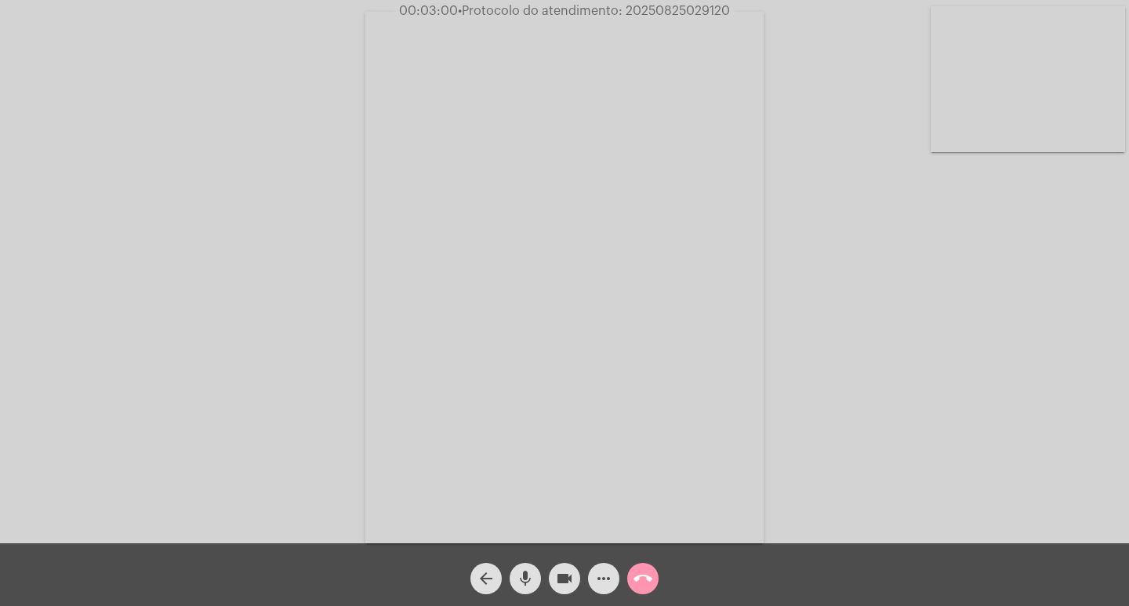
click at [651, 588] on mat-icon "call_end" at bounding box center [643, 578] width 19 height 19
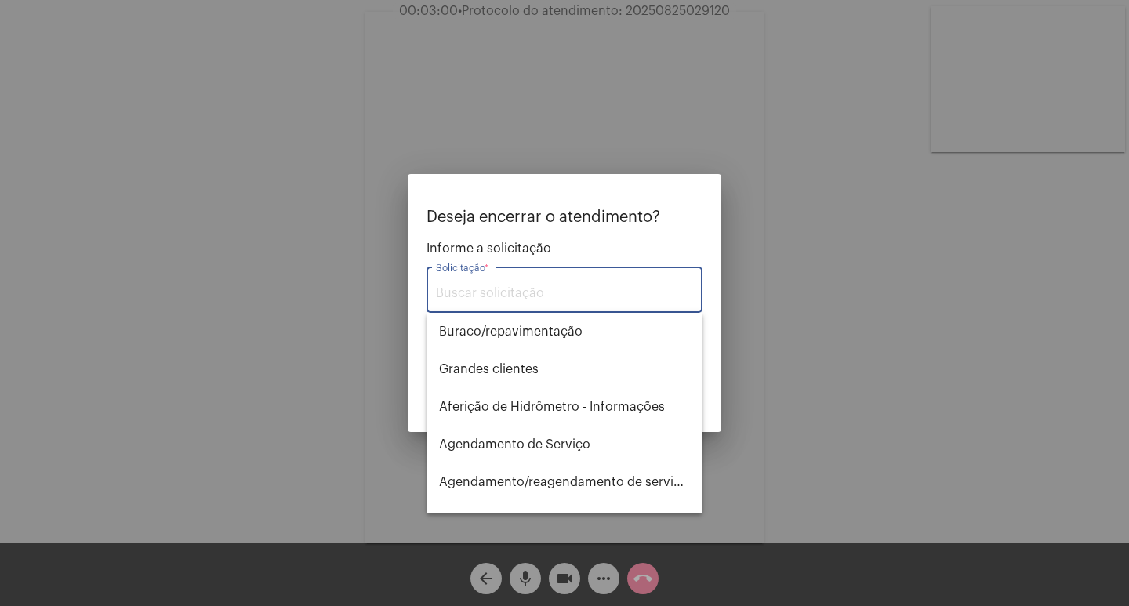
type input "ç"
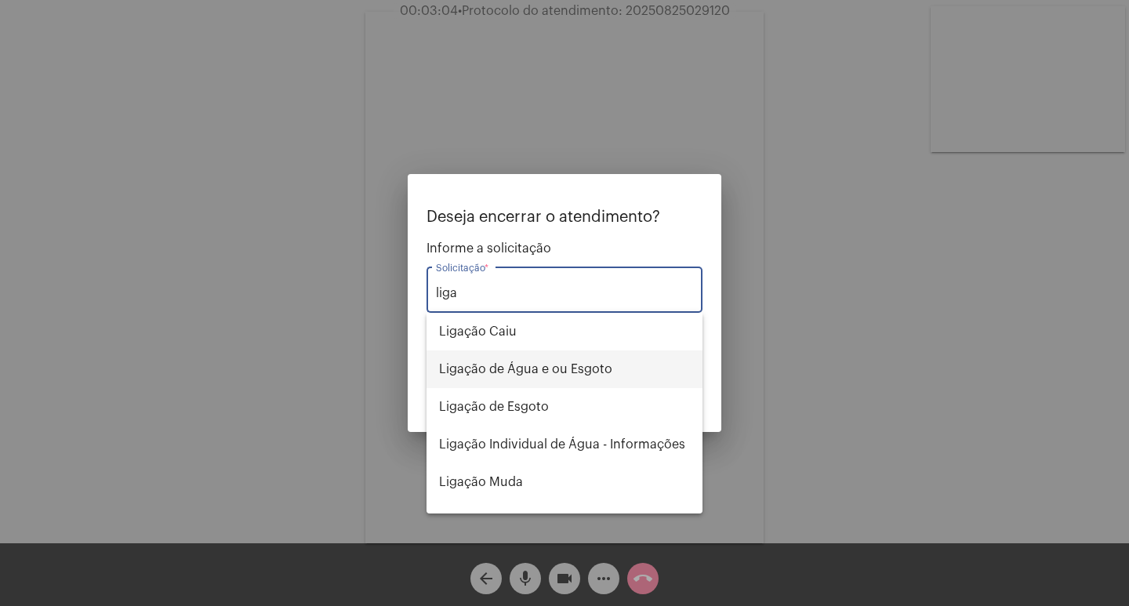
click at [580, 360] on span "Ligação de Água e ou Esgoto" at bounding box center [564, 370] width 251 height 38
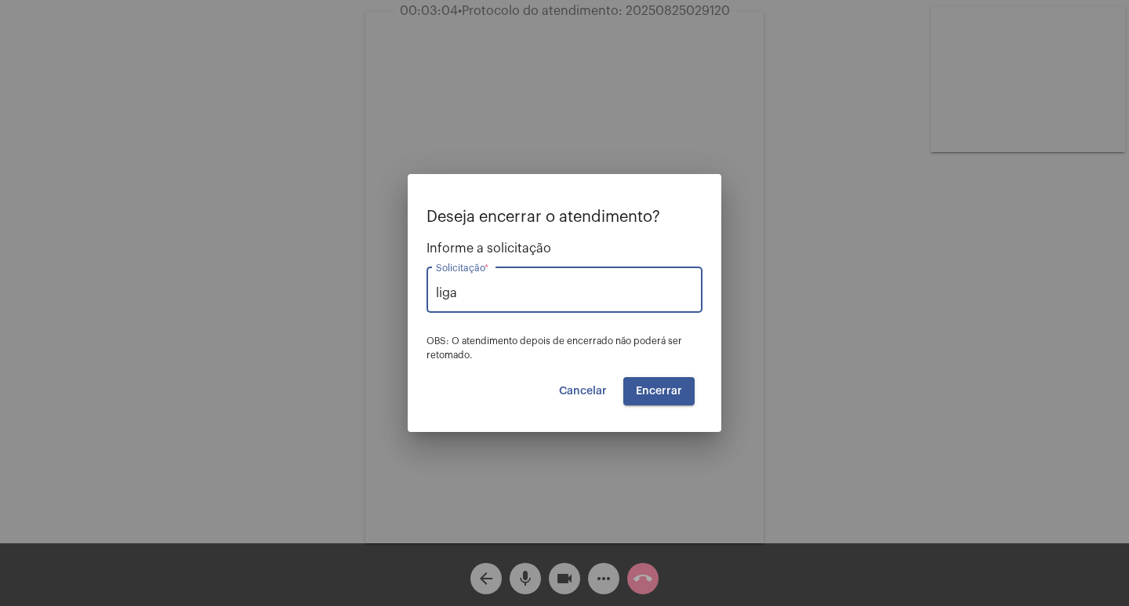
type input "Ligação de Água e ou Esgoto"
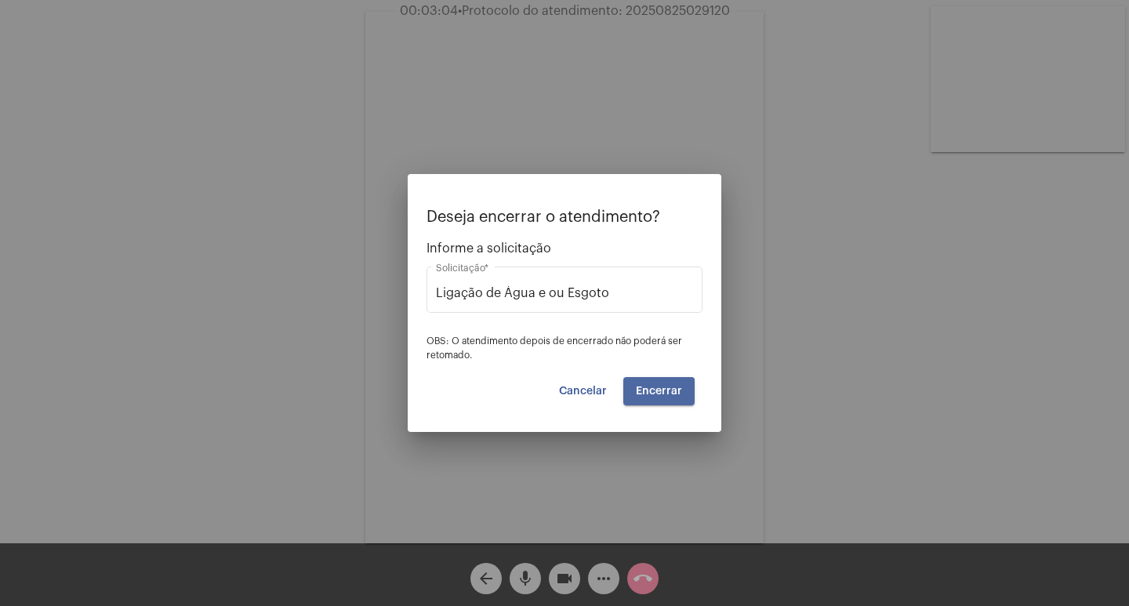
click at [684, 386] on button "Encerrar" at bounding box center [658, 391] width 71 height 28
click at [652, 398] on button "Encerrar" at bounding box center [658, 391] width 71 height 28
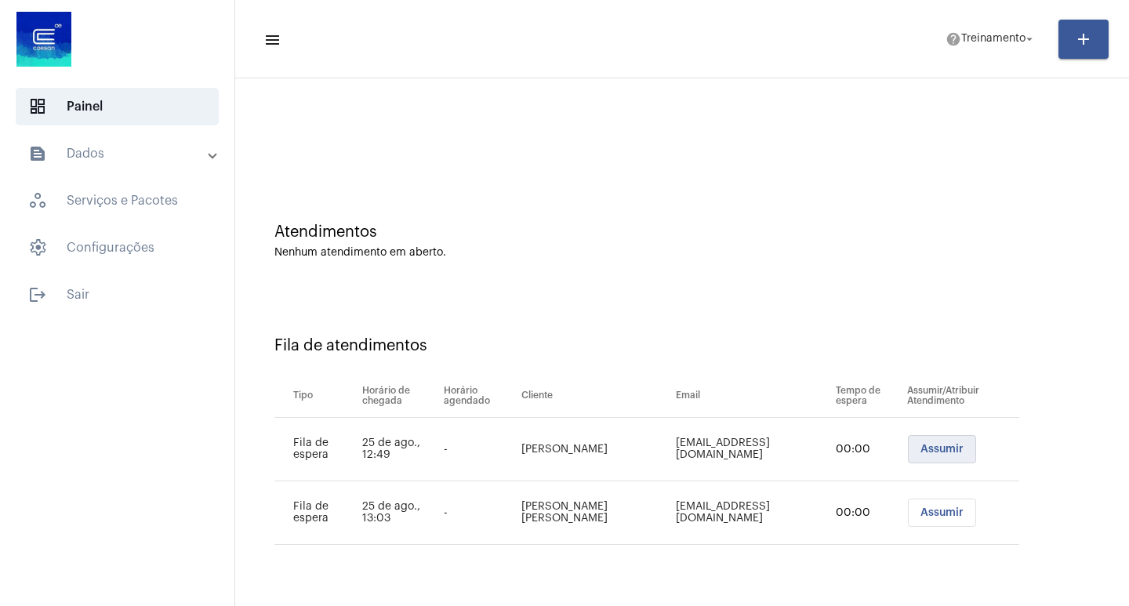
click at [925, 457] on button "Assumir" at bounding box center [942, 449] width 68 height 28
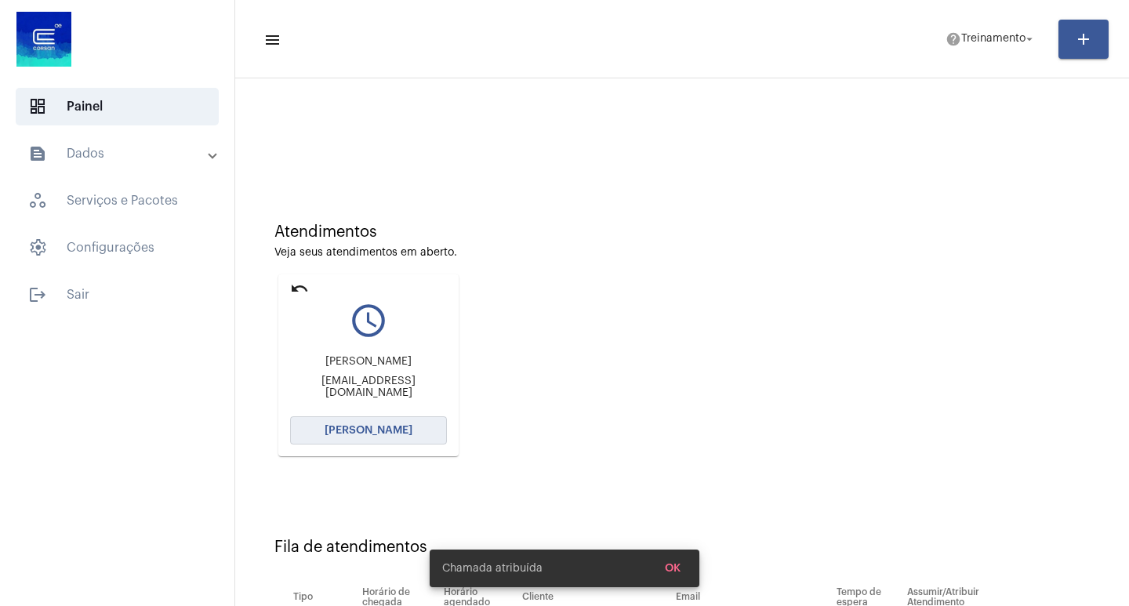
click at [376, 442] on button "Abrir Chamada" at bounding box center [368, 430] width 157 height 28
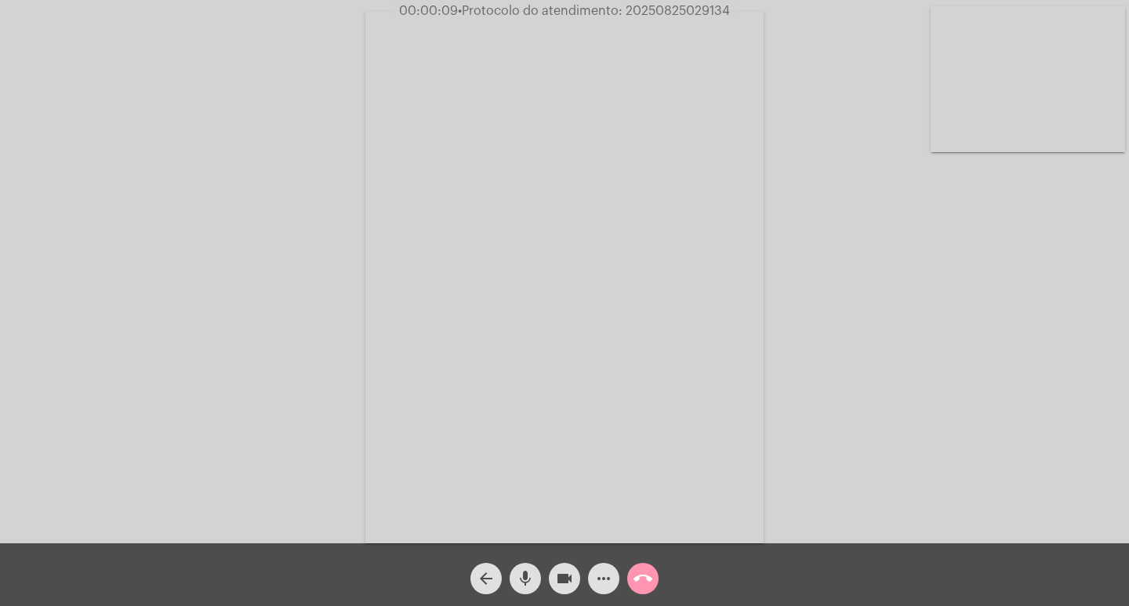
click at [563, 580] on mat-icon "videocam" at bounding box center [564, 578] width 19 height 19
click at [563, 580] on mat-icon "videocam_off" at bounding box center [564, 578] width 19 height 19
click at [516, 580] on mat-icon "mic" at bounding box center [525, 578] width 19 height 19
click at [554, 576] on button "videocam" at bounding box center [564, 578] width 31 height 31
drag, startPoint x: 522, startPoint y: 575, endPoint x: 464, endPoint y: 567, distance: 58.6
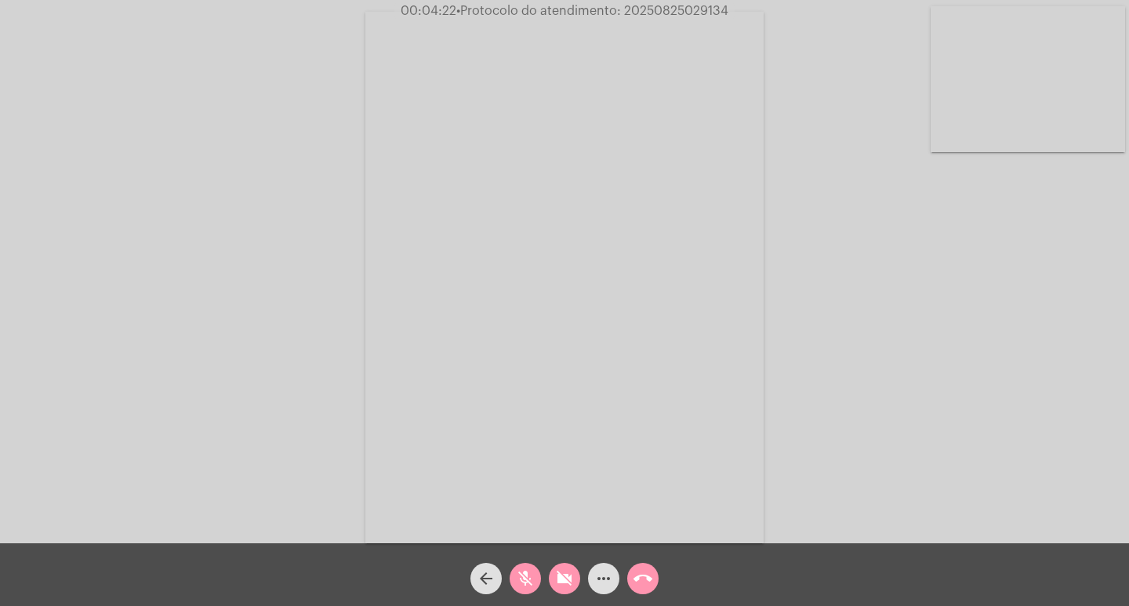
click at [522, 575] on div "arrow_back mic_off videocam_off more_horiz call_end" at bounding box center [564, 575] width 1129 height 63
click at [506, 559] on div "mic_off" at bounding box center [525, 574] width 39 height 39
click at [510, 563] on button "mic_off" at bounding box center [525, 578] width 31 height 31
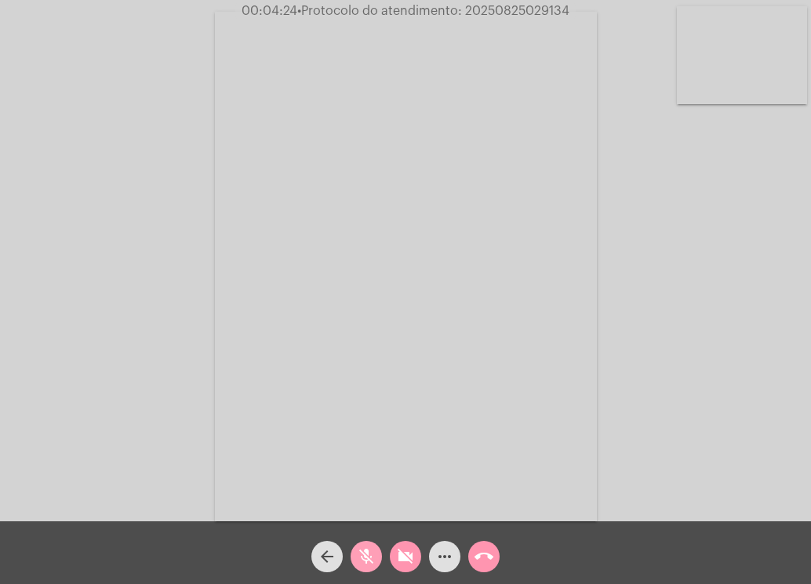
click at [364, 555] on mat-icon "mic_off" at bounding box center [366, 556] width 19 height 19
click at [408, 557] on mat-icon "videocam_off" at bounding box center [405, 556] width 19 height 19
click at [743, 212] on div "Acessando Câmera e Microfone..." at bounding box center [406, 265] width 808 height 522
click at [526, 12] on span "• Protocolo do atendimento: 20250825029134" at bounding box center [434, 11] width 272 height 13
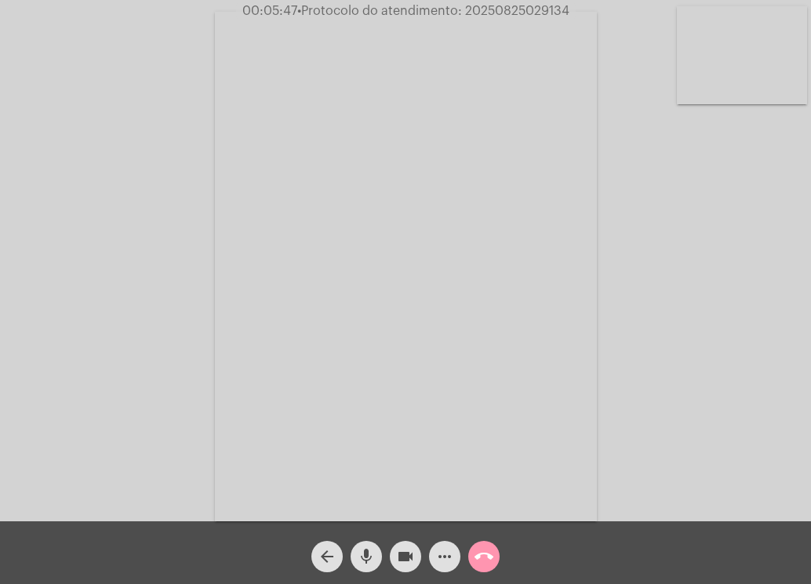
click at [482, 551] on mat-icon "call_end" at bounding box center [483, 556] width 19 height 19
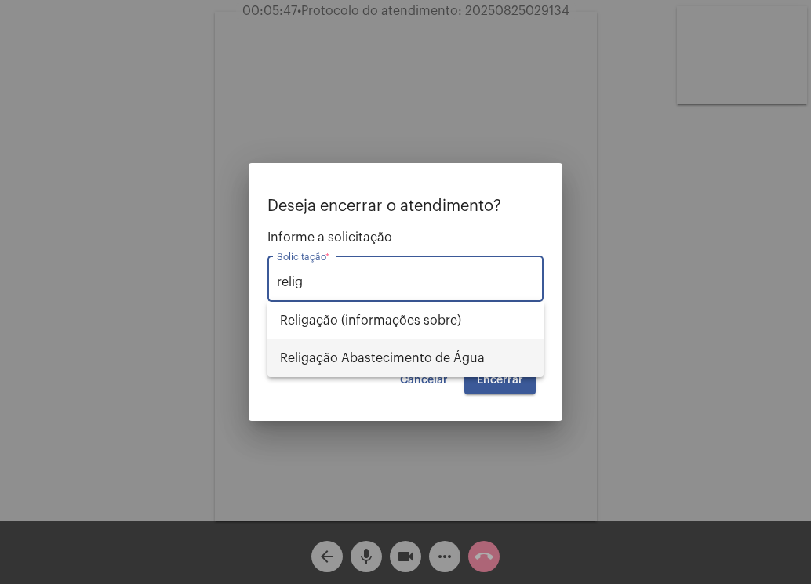
click at [362, 359] on span "Religação Abastecimento de Água" at bounding box center [405, 359] width 251 height 38
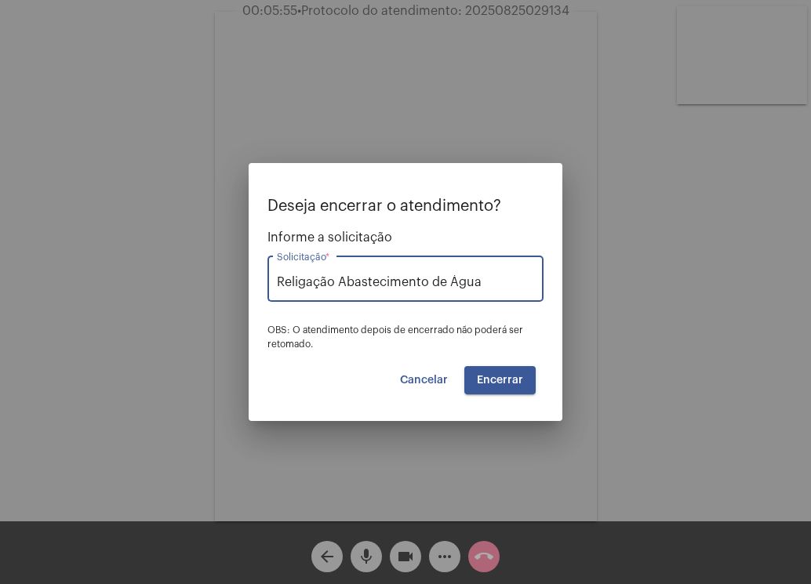
click at [485, 277] on input "Religação Abastecimento de Água" at bounding box center [405, 282] width 257 height 14
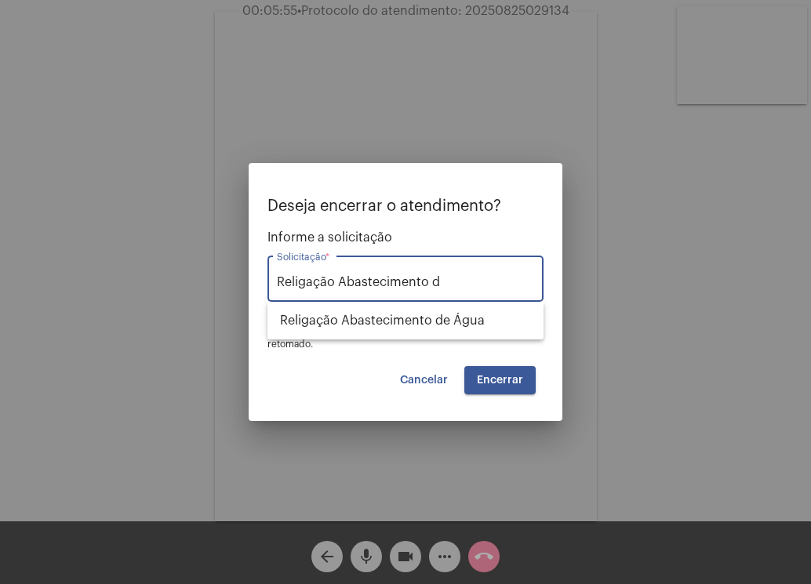
click at [460, 290] on div "Religação Abastecimento d Solicitação *" at bounding box center [405, 277] width 257 height 49
click at [482, 271] on div "Religação Abastecimento d Solicitação *" at bounding box center [405, 277] width 257 height 49
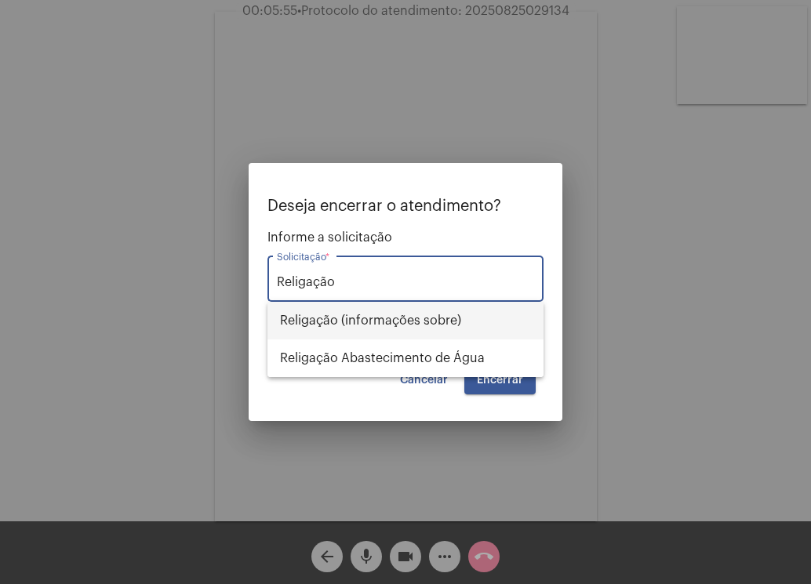
click at [428, 324] on span "Religação (informações sobre)" at bounding box center [405, 321] width 251 height 38
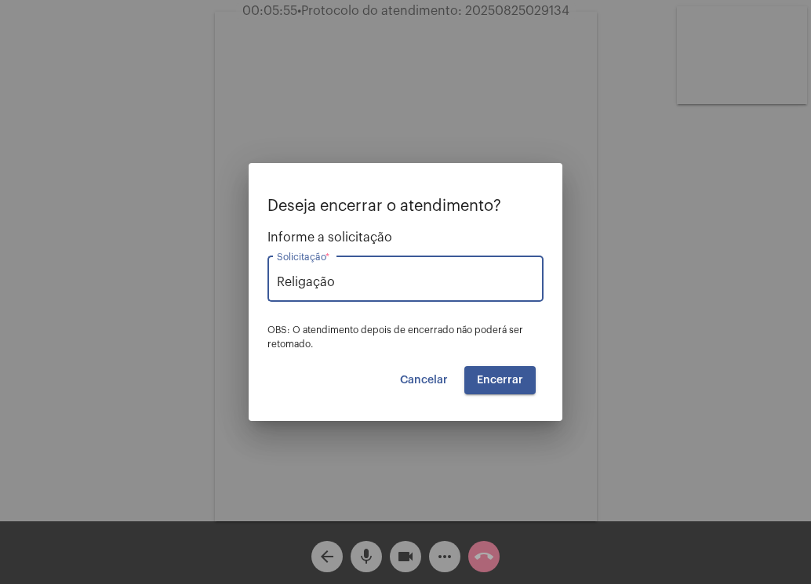
type input "Religação (informações sobre)"
click at [514, 387] on button "Encerrar" at bounding box center [499, 380] width 71 height 28
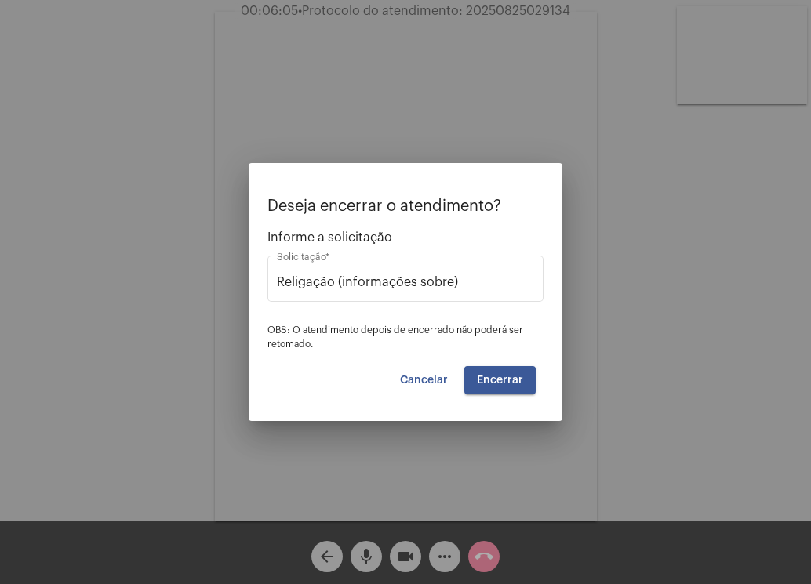
click at [507, 379] on span "Encerrar" at bounding box center [500, 380] width 46 height 11
click at [504, 378] on span "Encerrar" at bounding box center [500, 380] width 46 height 11
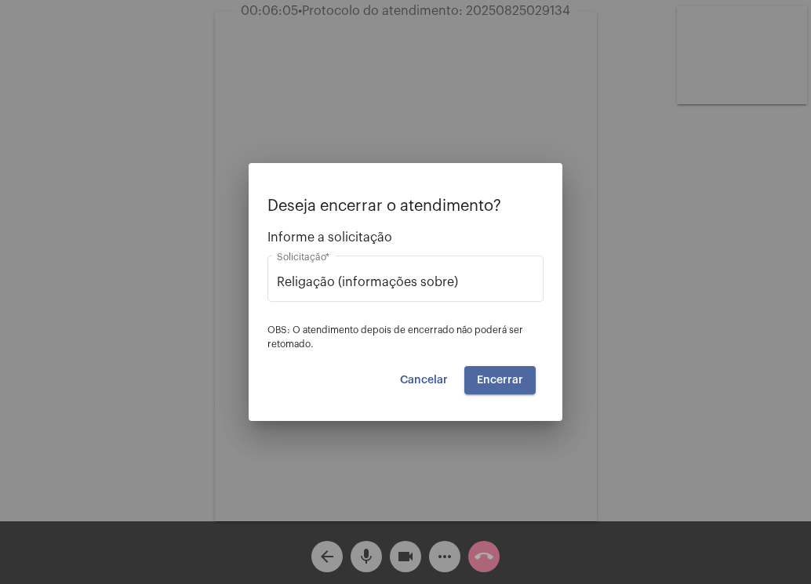
click at [504, 378] on span "Encerrar" at bounding box center [500, 380] width 46 height 11
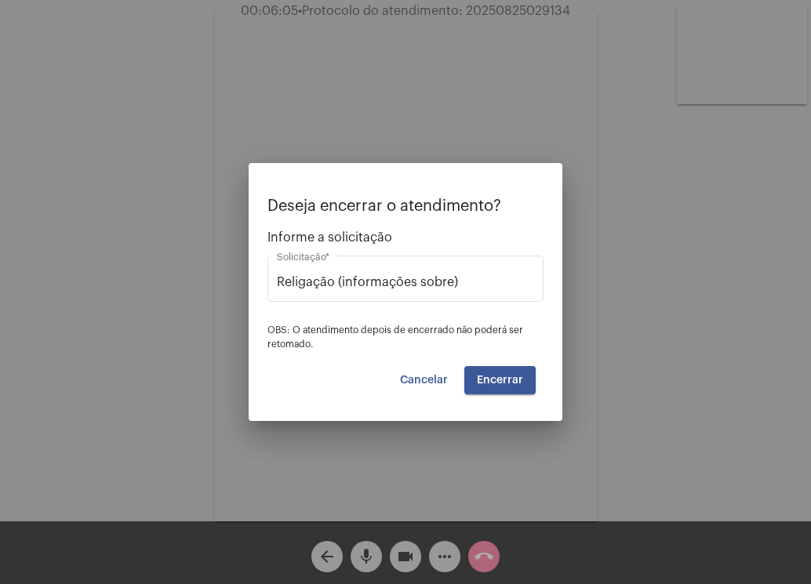
click at [518, 375] on span "Encerrar" at bounding box center [500, 380] width 46 height 11
click at [517, 375] on span "Encerrar" at bounding box center [500, 380] width 46 height 11
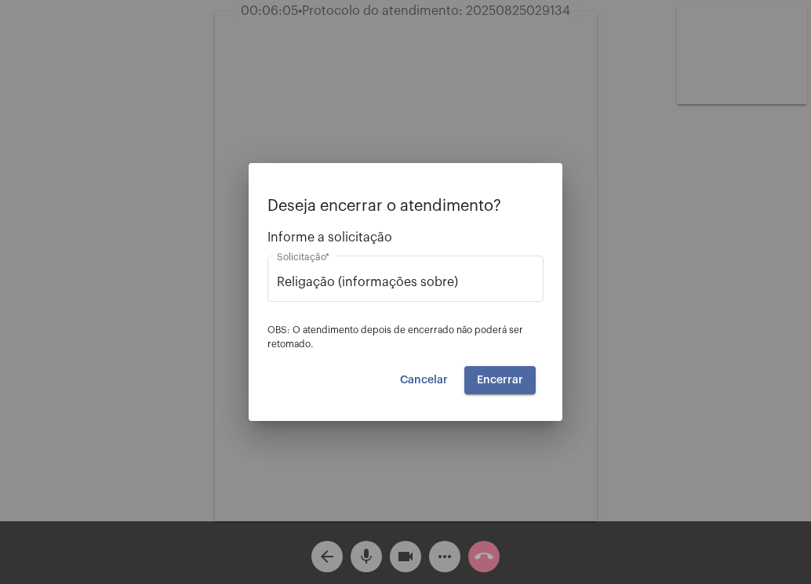
click at [517, 375] on span "Encerrar" at bounding box center [500, 380] width 46 height 11
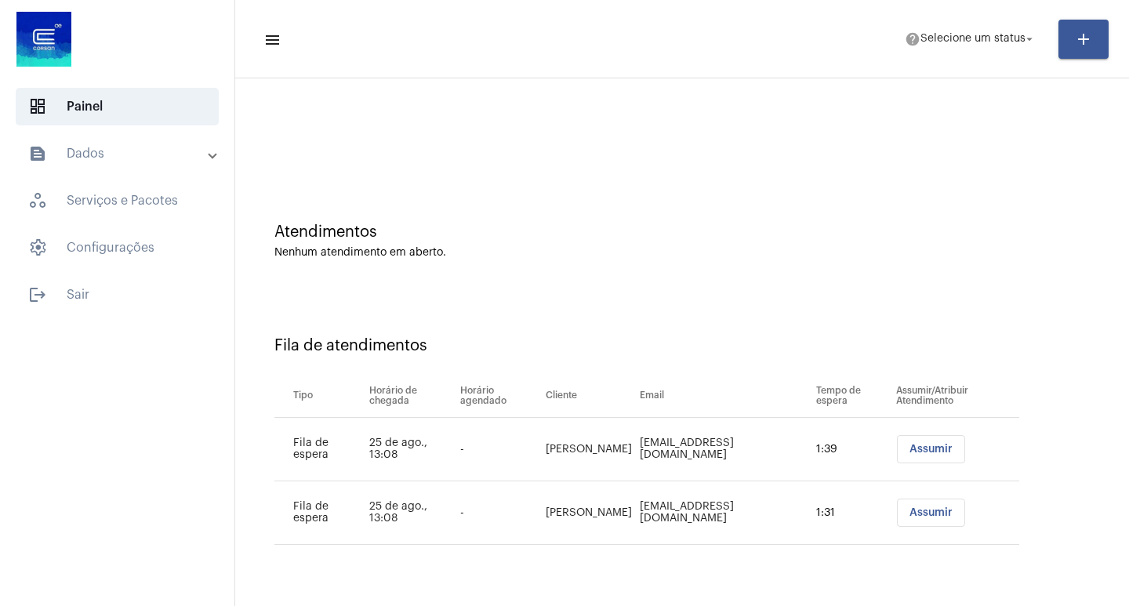
click at [696, 526] on td "[EMAIL_ADDRESS][DOMAIN_NAME]" at bounding box center [724, 514] width 176 height 64
click at [1012, 45] on span "help Treinamento arrow_drop_down" at bounding box center [991, 38] width 91 height 28
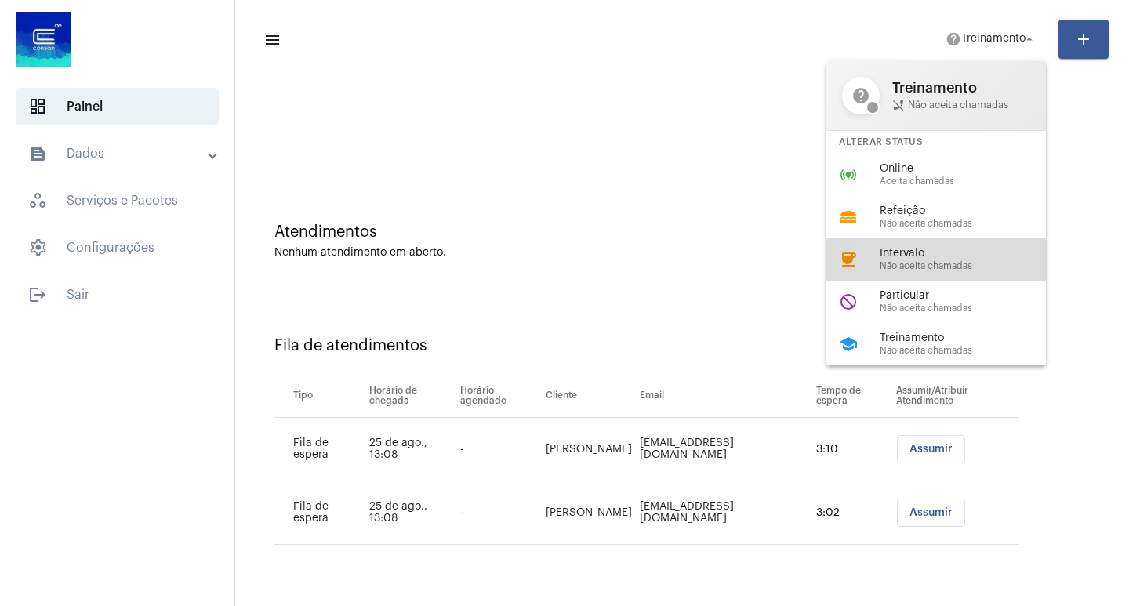
click at [947, 242] on div "coffee Intervalo Não aceita chamadas" at bounding box center [949, 259] width 245 height 42
